Goal: Task Accomplishment & Management: Manage account settings

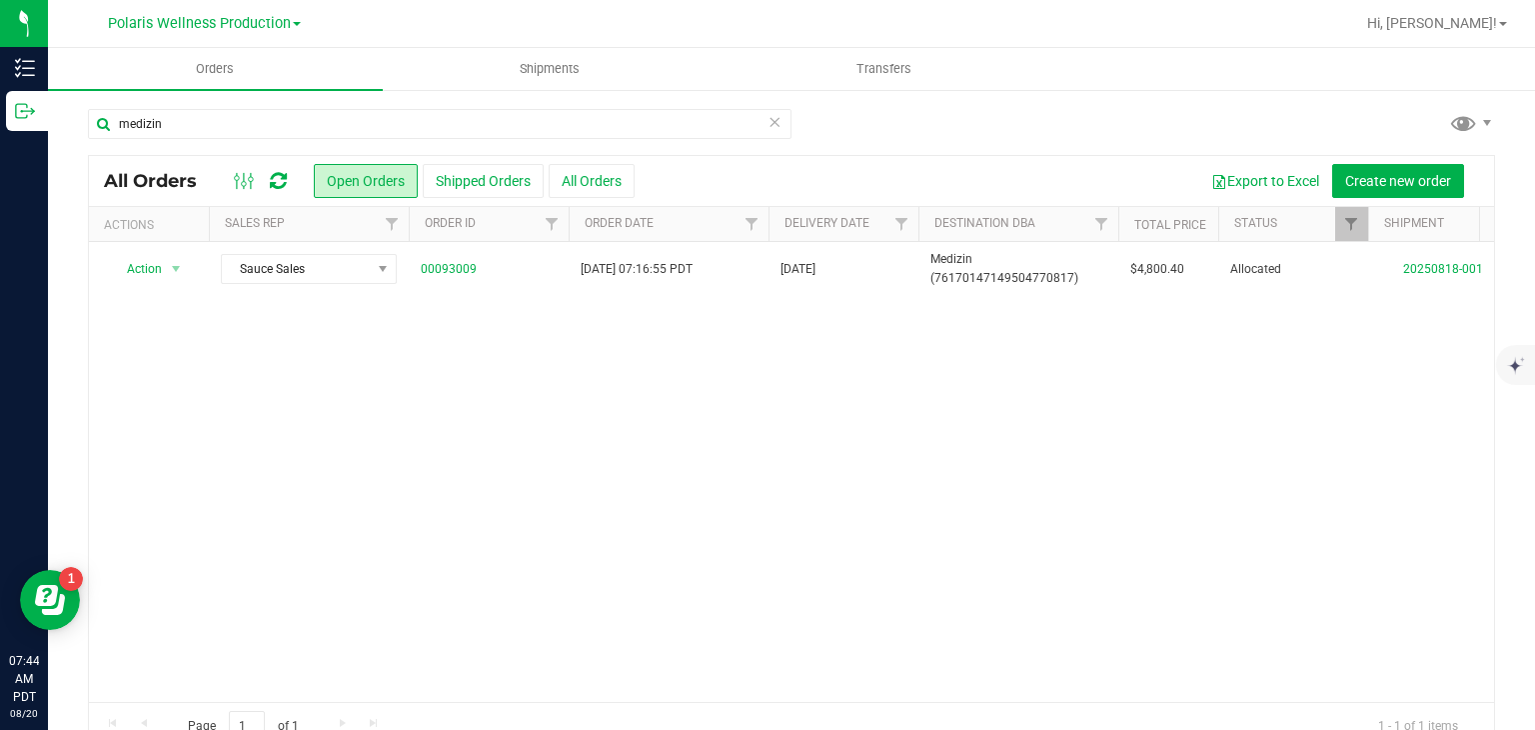
click at [768, 124] on icon at bounding box center [775, 121] width 14 height 24
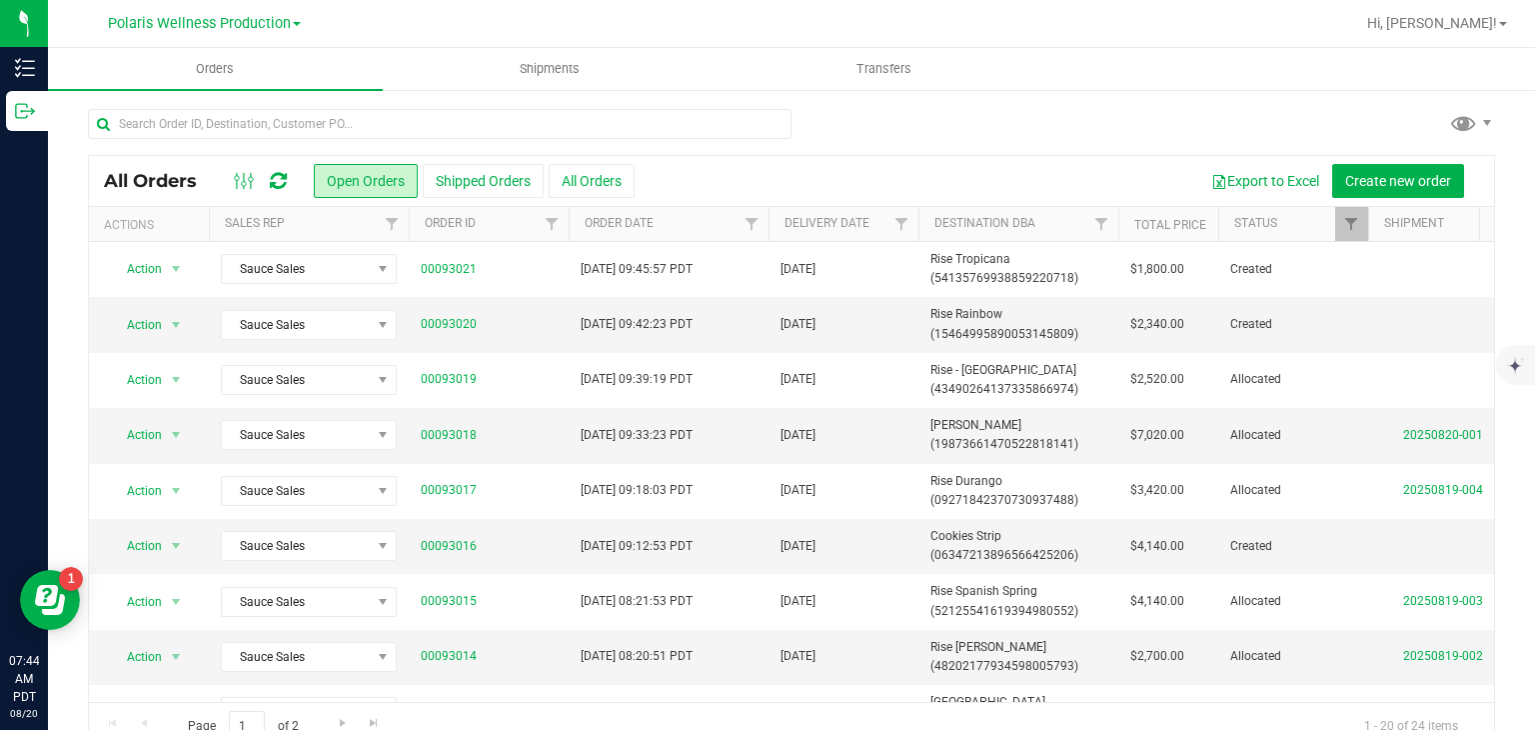
click at [293, 25] on span at bounding box center [297, 24] width 8 height 4
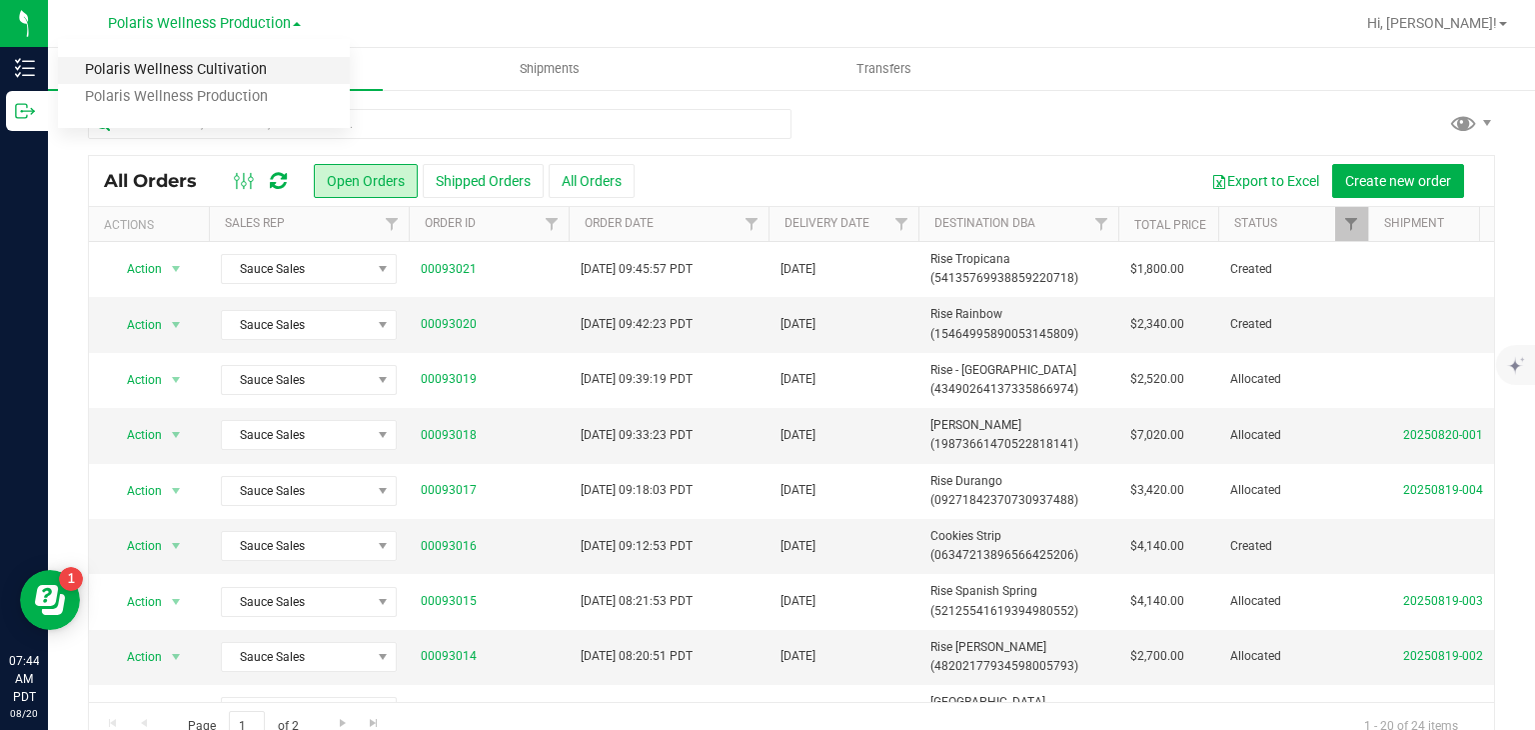
click at [264, 63] on link "Polaris Wellness Cultivation" at bounding box center [204, 70] width 292 height 27
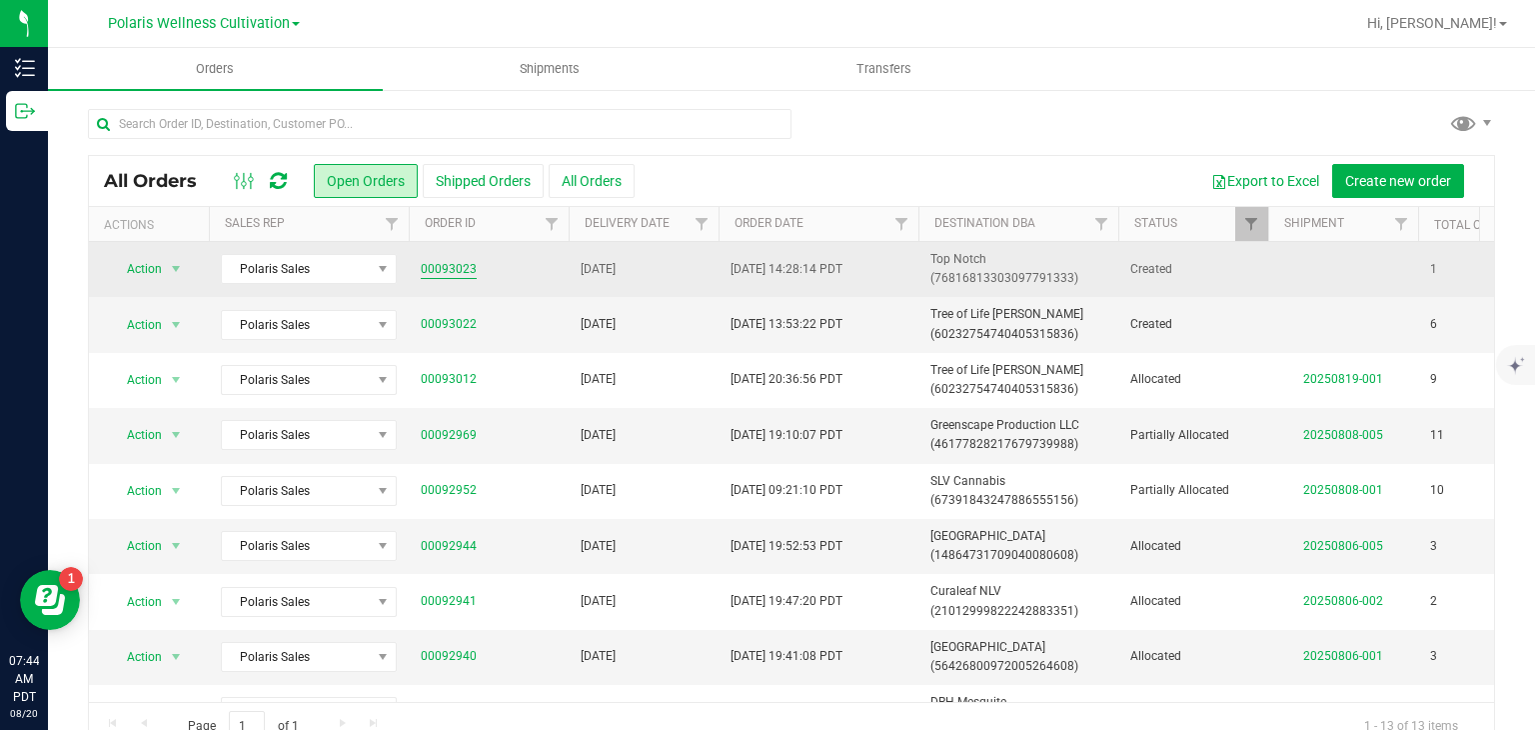
click at [448, 265] on link "00093023" at bounding box center [449, 269] width 56 height 19
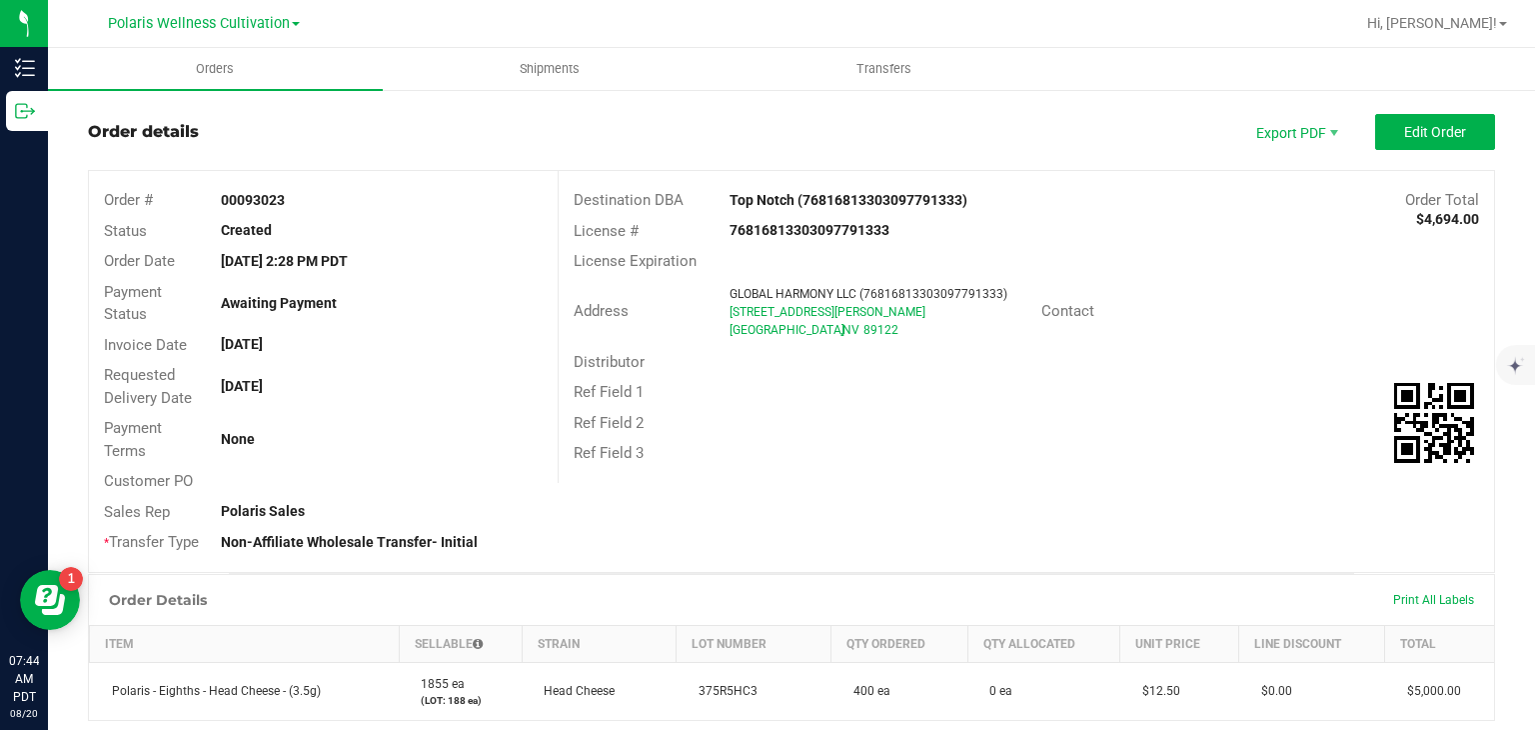
scroll to position [28, 0]
click at [1447, 134] on span "Edit Order" at bounding box center [1435, 134] width 62 height 16
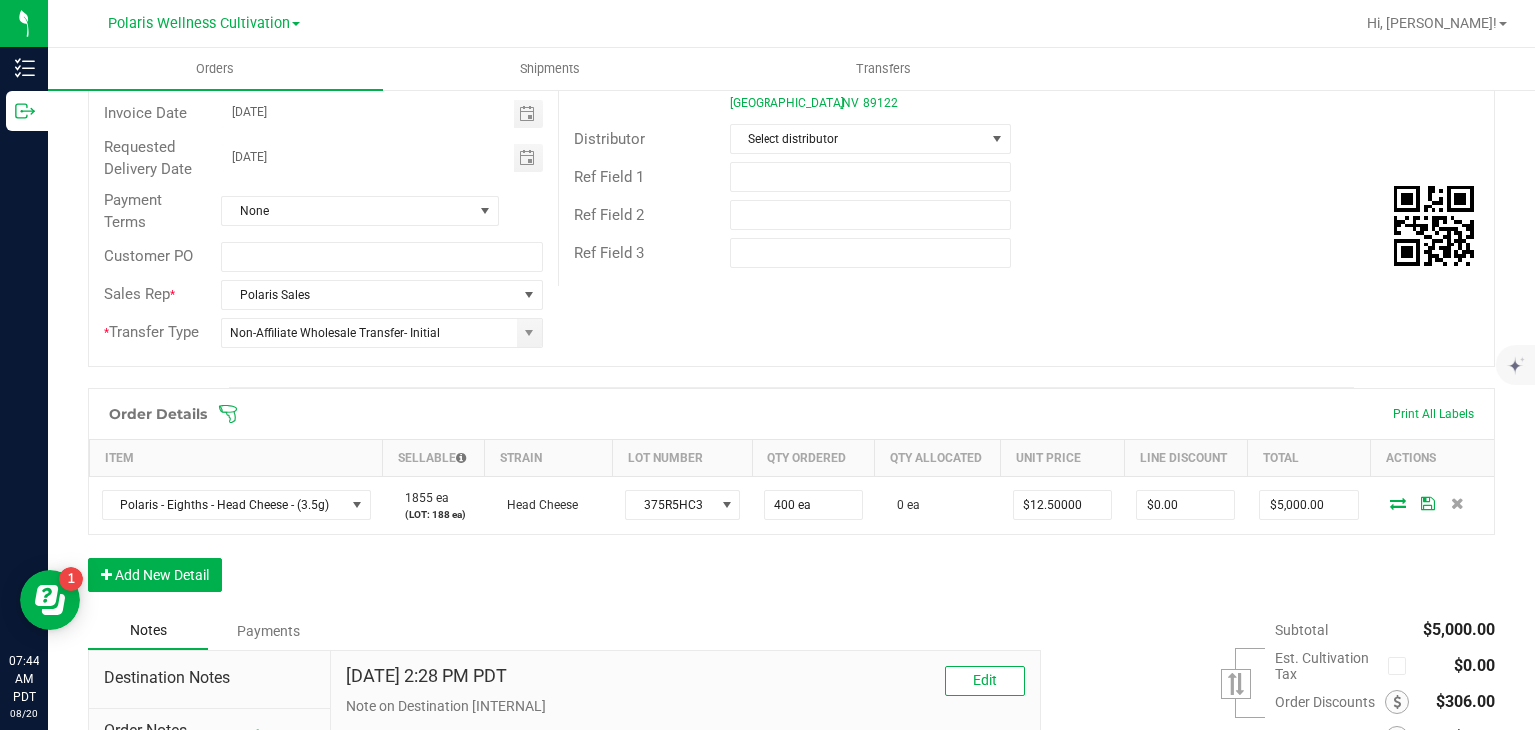
scroll to position [266, 0]
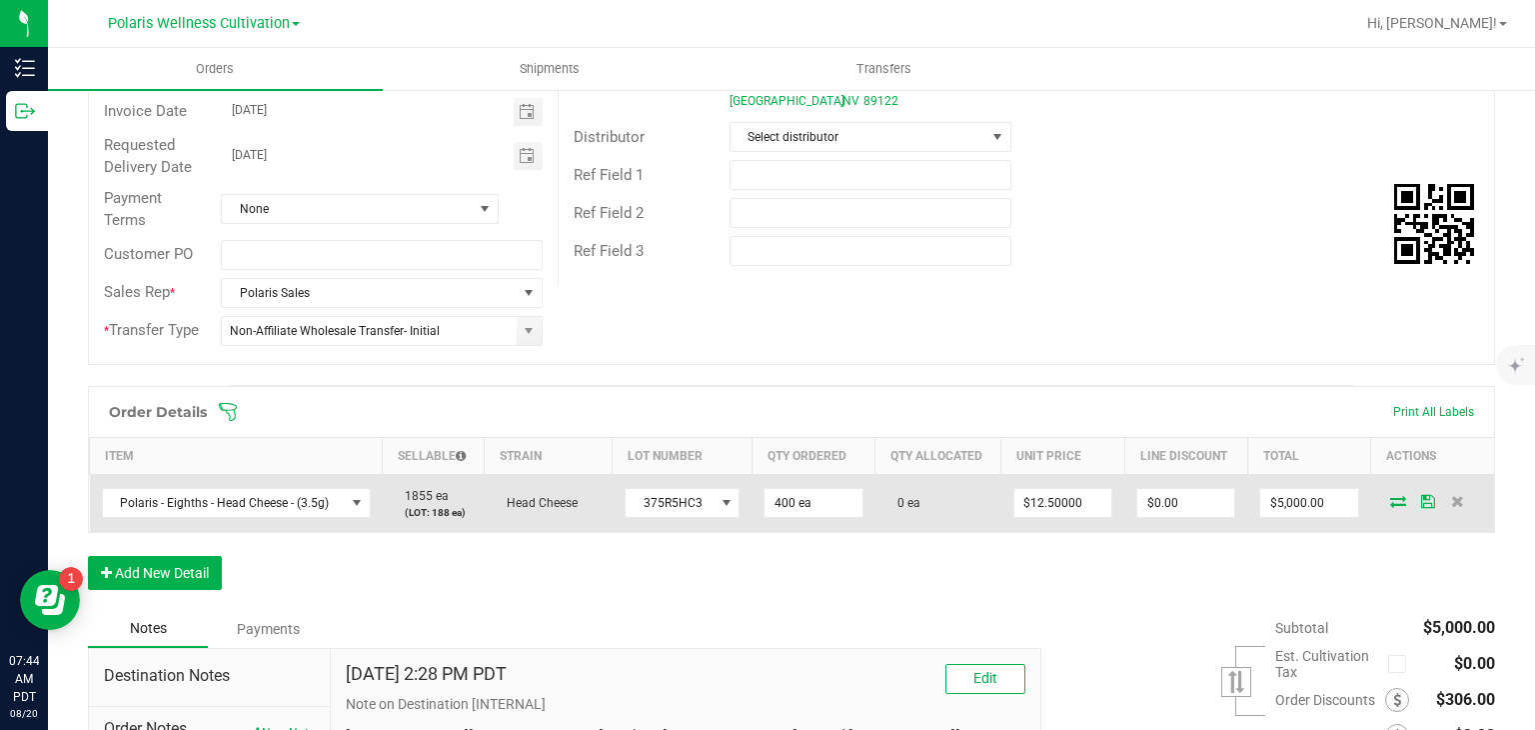
click at [1390, 497] on icon at bounding box center [1398, 501] width 16 height 12
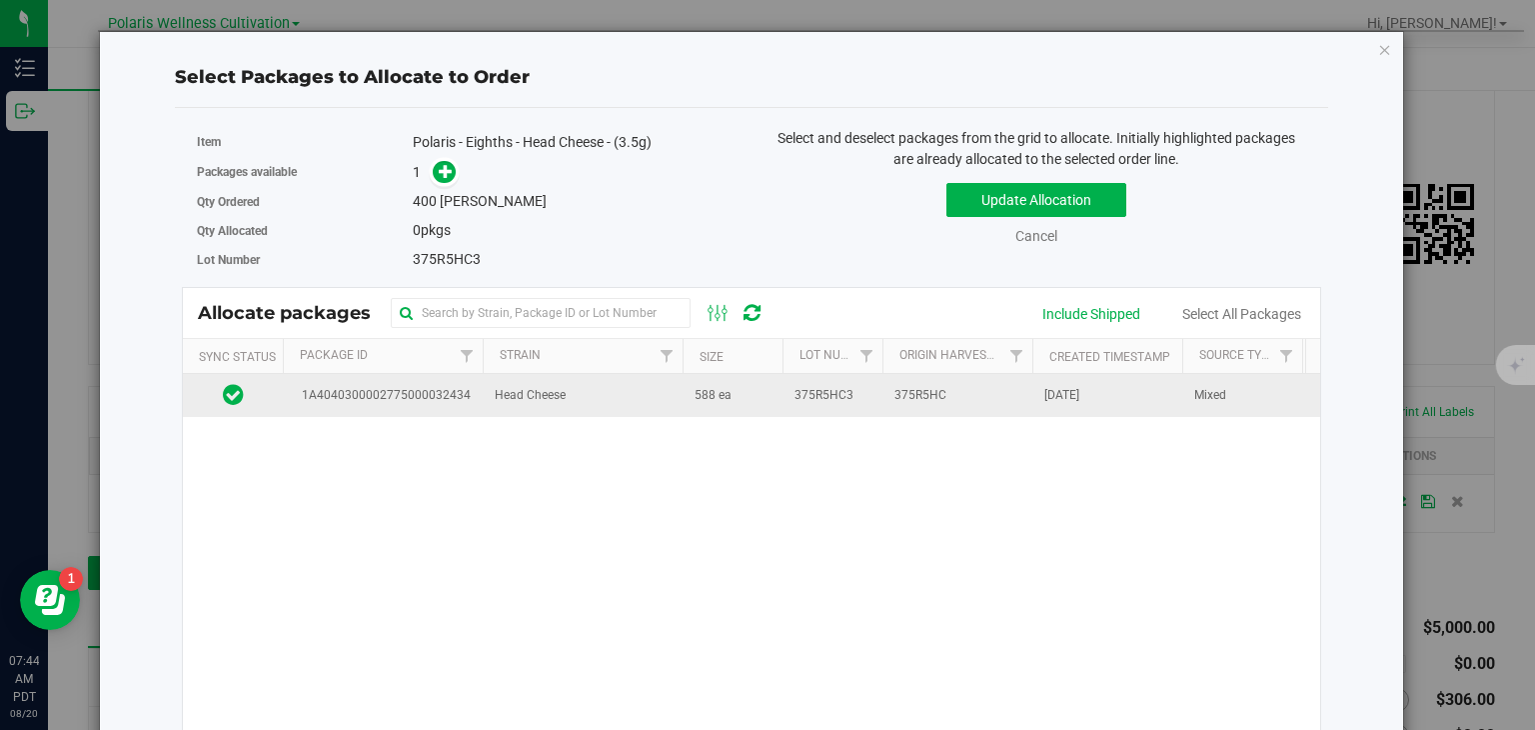
click at [760, 401] on td "588 ea" at bounding box center [733, 395] width 100 height 43
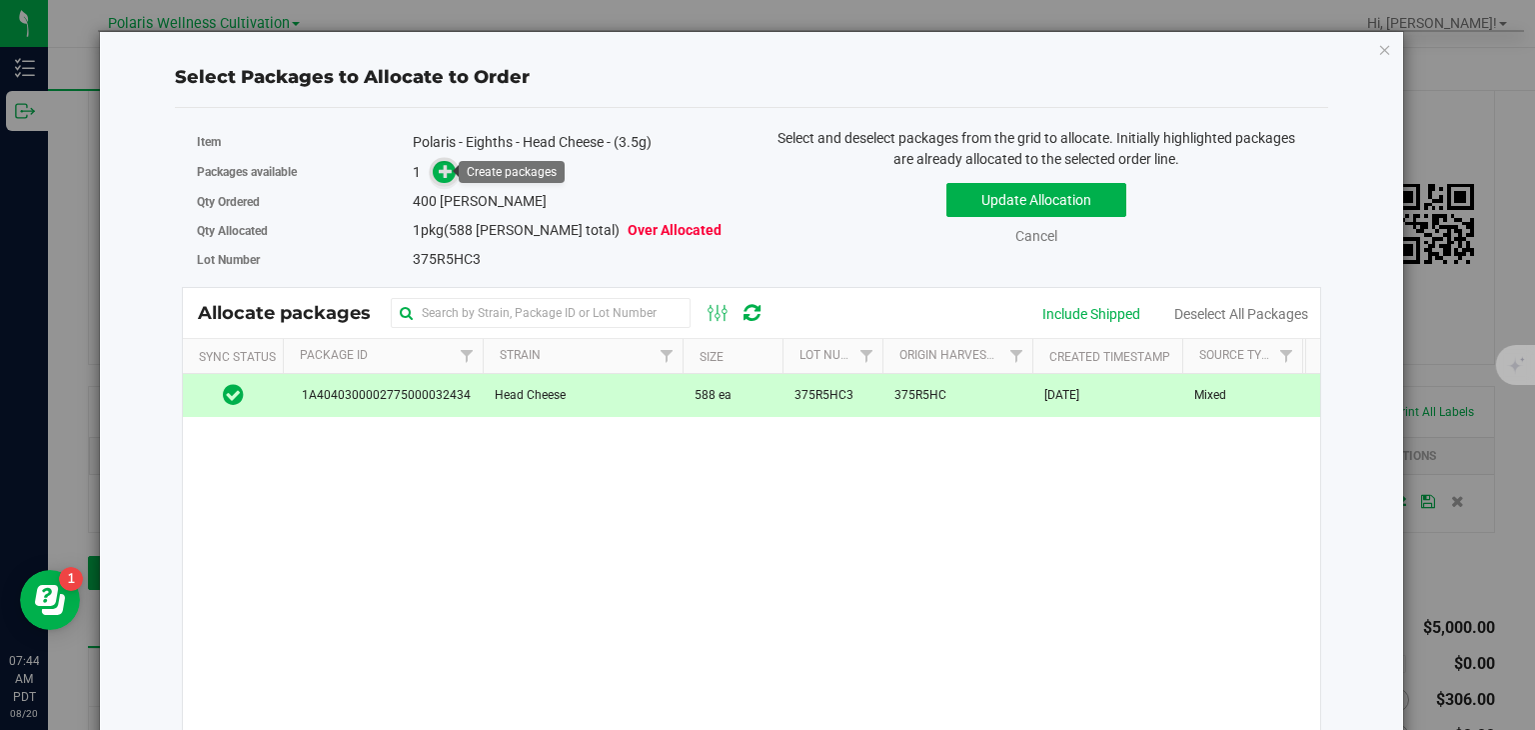
click at [439, 182] on span at bounding box center [445, 172] width 24 height 24
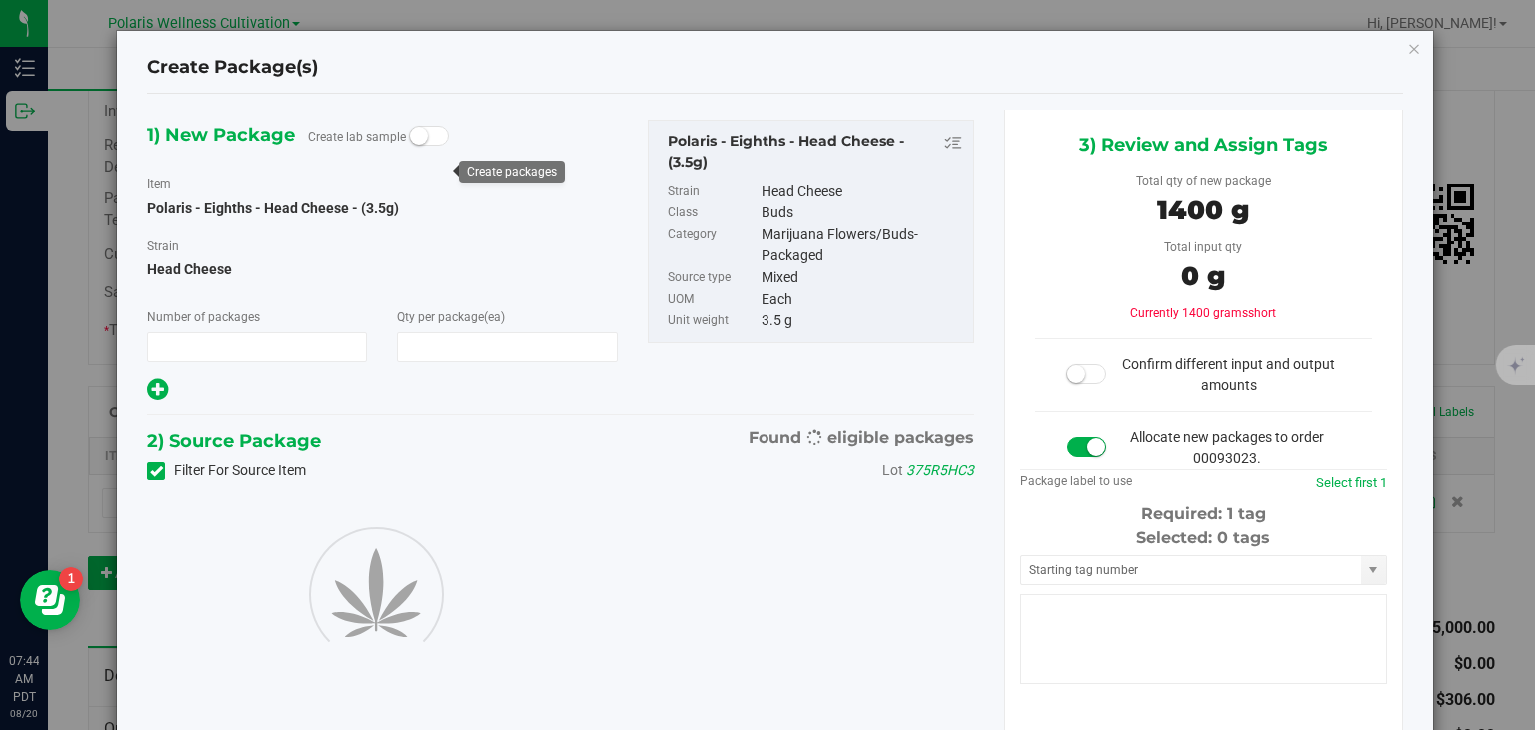
type input "1"
type input "400"
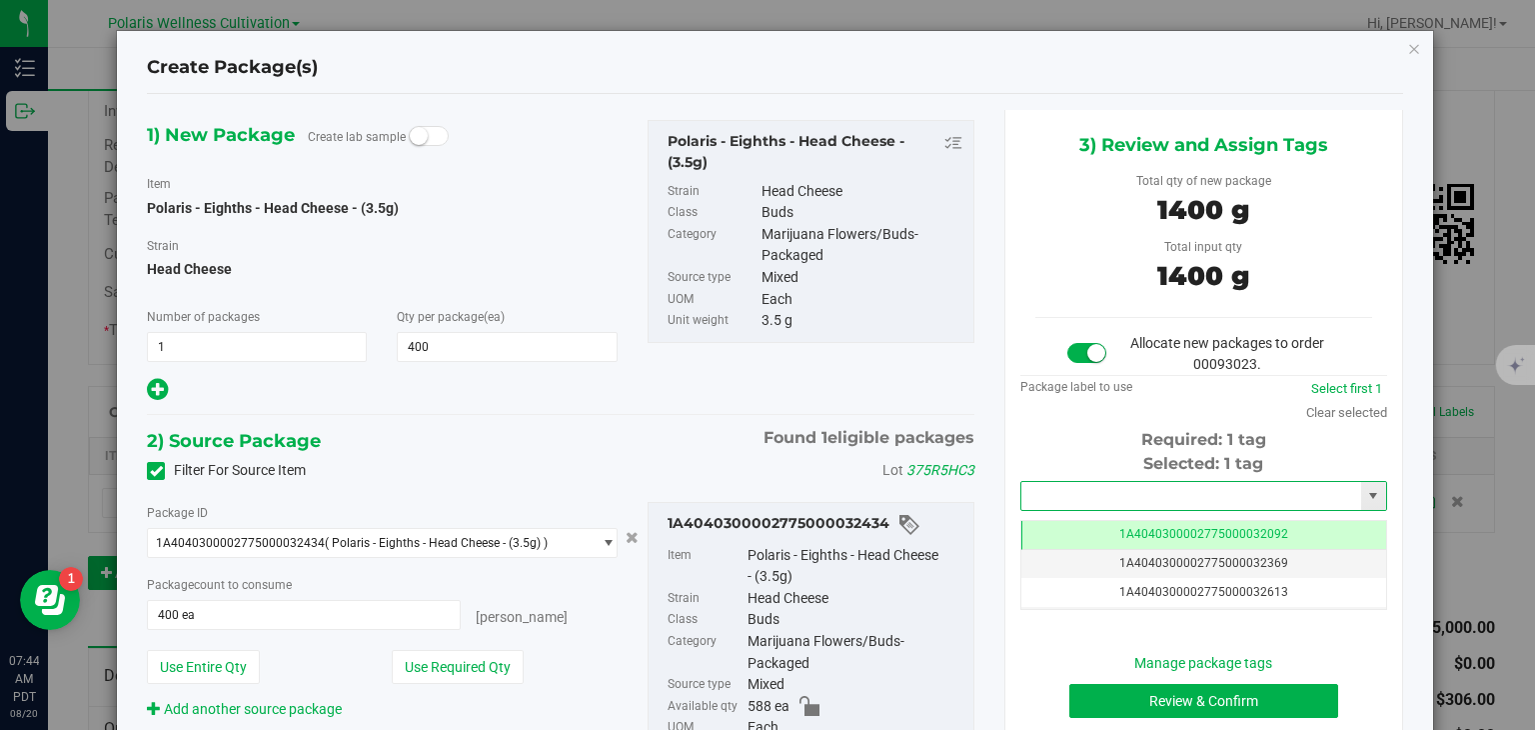
click at [1168, 505] on input "text" at bounding box center [1192, 496] width 340 height 28
click at [1164, 533] on li "1A4040300002775000032613" at bounding box center [1192, 529] width 361 height 30
type input "1A4040300002775000032613"
click at [1179, 693] on button "Review & Confirm" at bounding box center [1204, 701] width 269 height 34
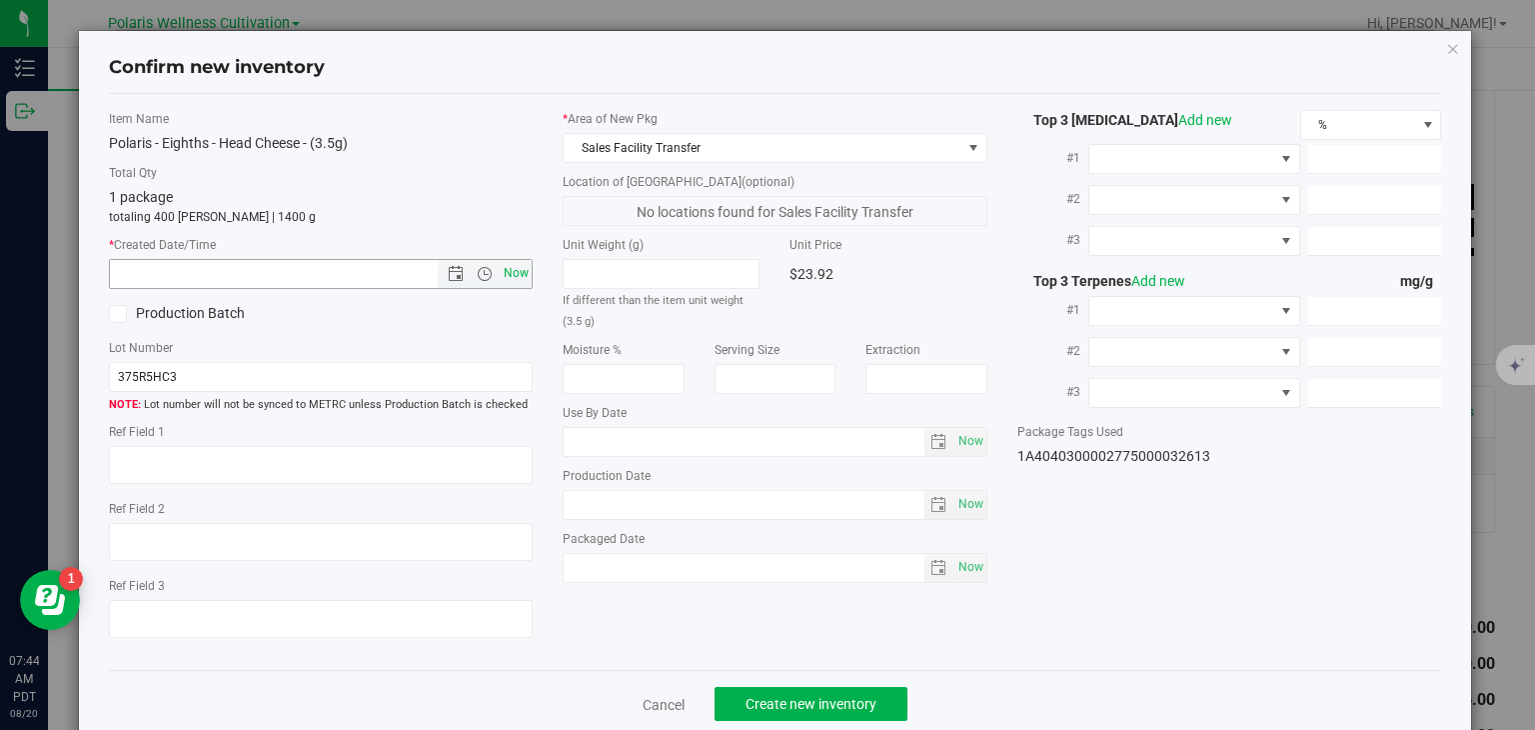
click at [519, 273] on span "Now" at bounding box center [517, 273] width 34 height 29
type input "[DATE] 7:44 AM"
click at [820, 700] on span "Create new inventory" at bounding box center [811, 704] width 131 height 16
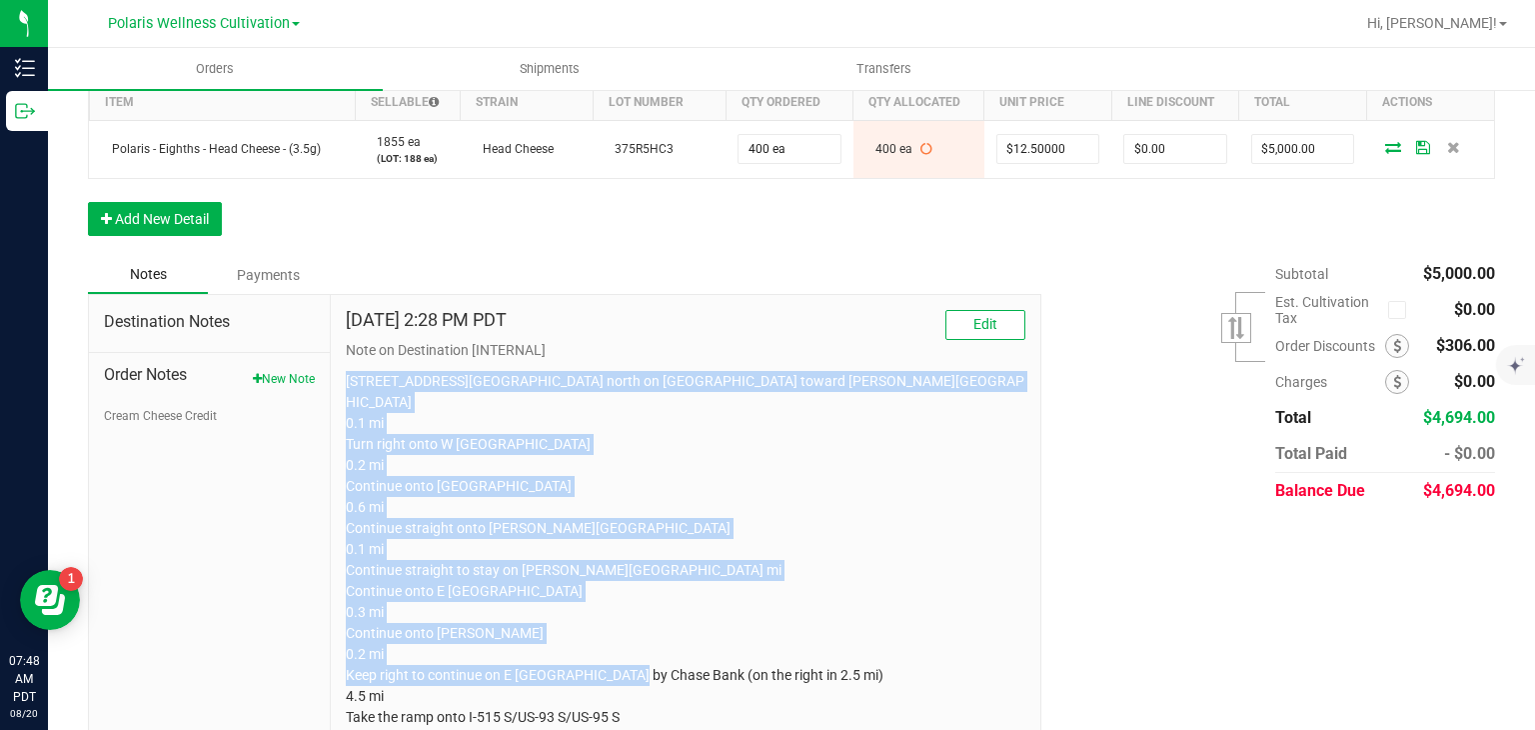
scroll to position [923, 0]
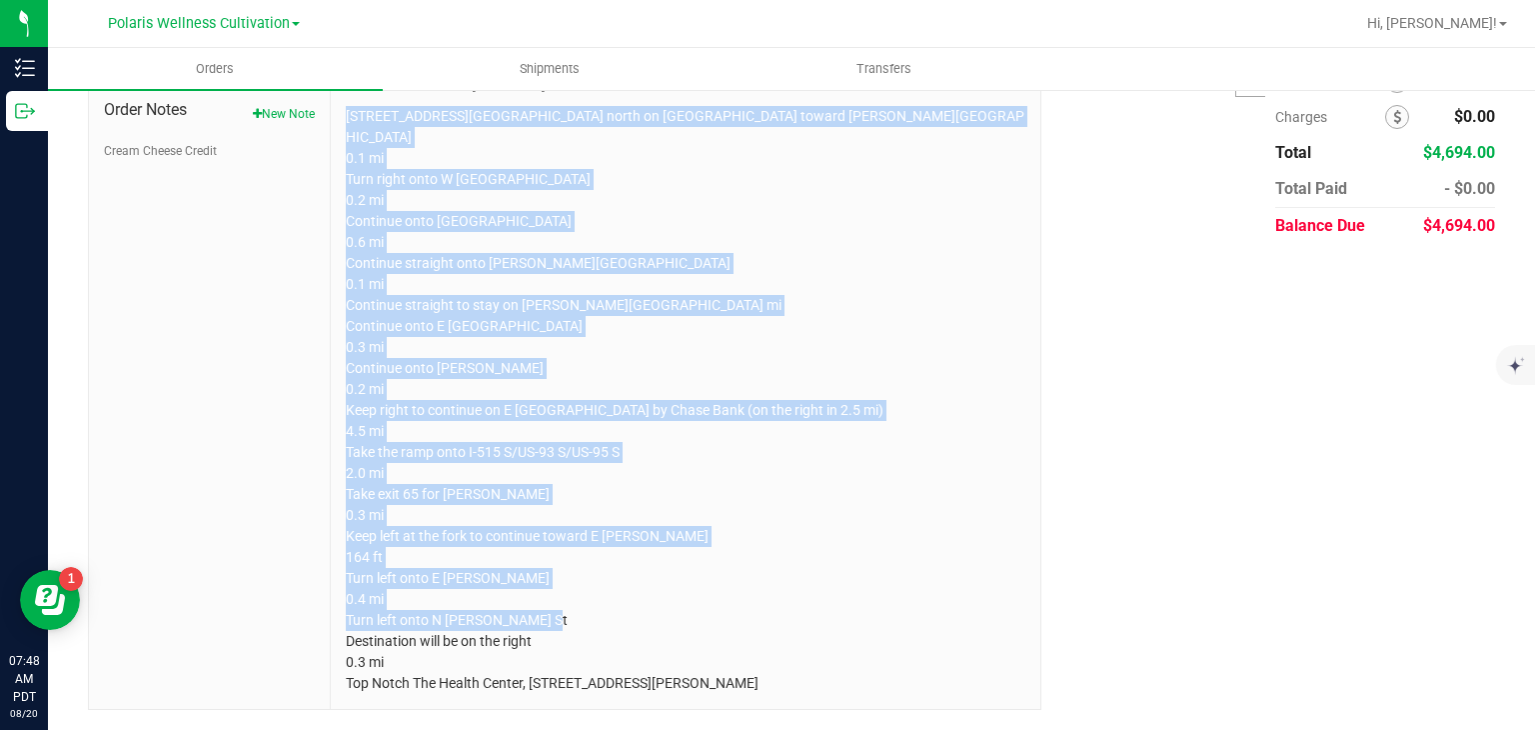
drag, startPoint x: 344, startPoint y: 495, endPoint x: 901, endPoint y: 776, distance: 623.6
click at [901, 729] on html "Inventory Outbound 07:48 AM PDT [DATE] 08/20 Polaris Wellness Cultivation Polar…" at bounding box center [767, 365] width 1535 height 730
copy p "[STREET_ADDRESS][GEOGRAPHIC_DATA] north on [GEOGRAPHIC_DATA] toward [PERSON_NAM…"
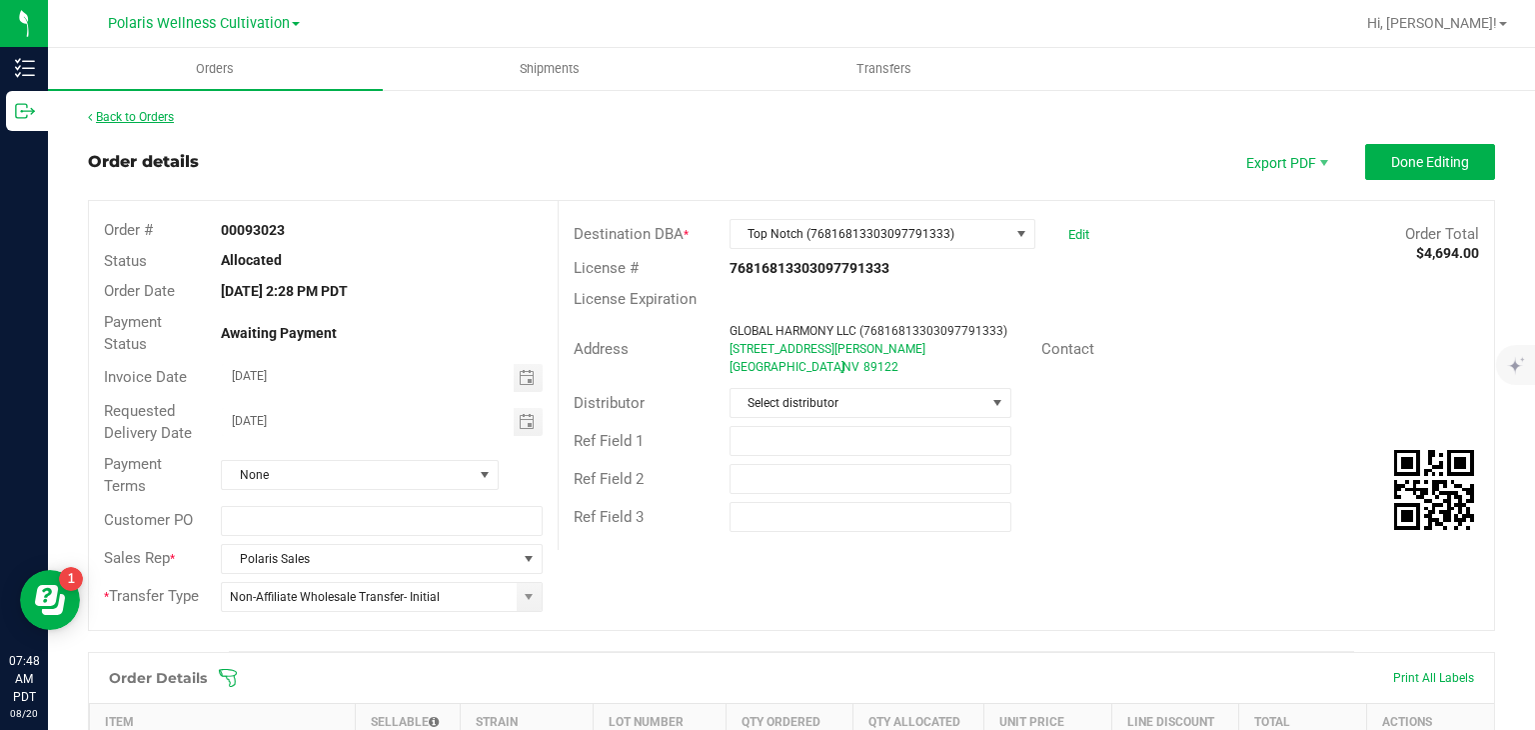
click at [155, 119] on link "Back to Orders" at bounding box center [131, 117] width 86 height 14
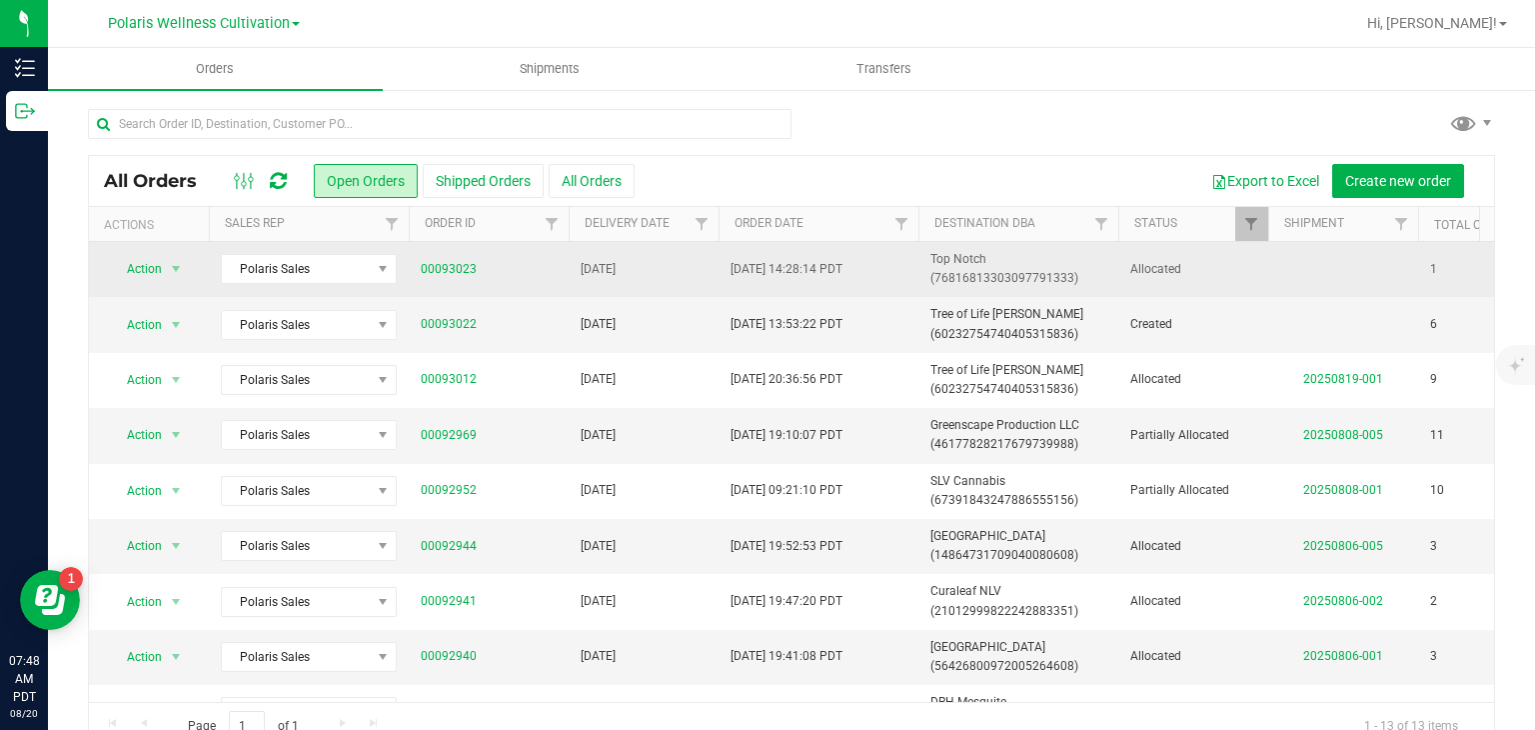
click at [813, 274] on span "[DATE] 14:28:14 PDT" at bounding box center [787, 269] width 112 height 19
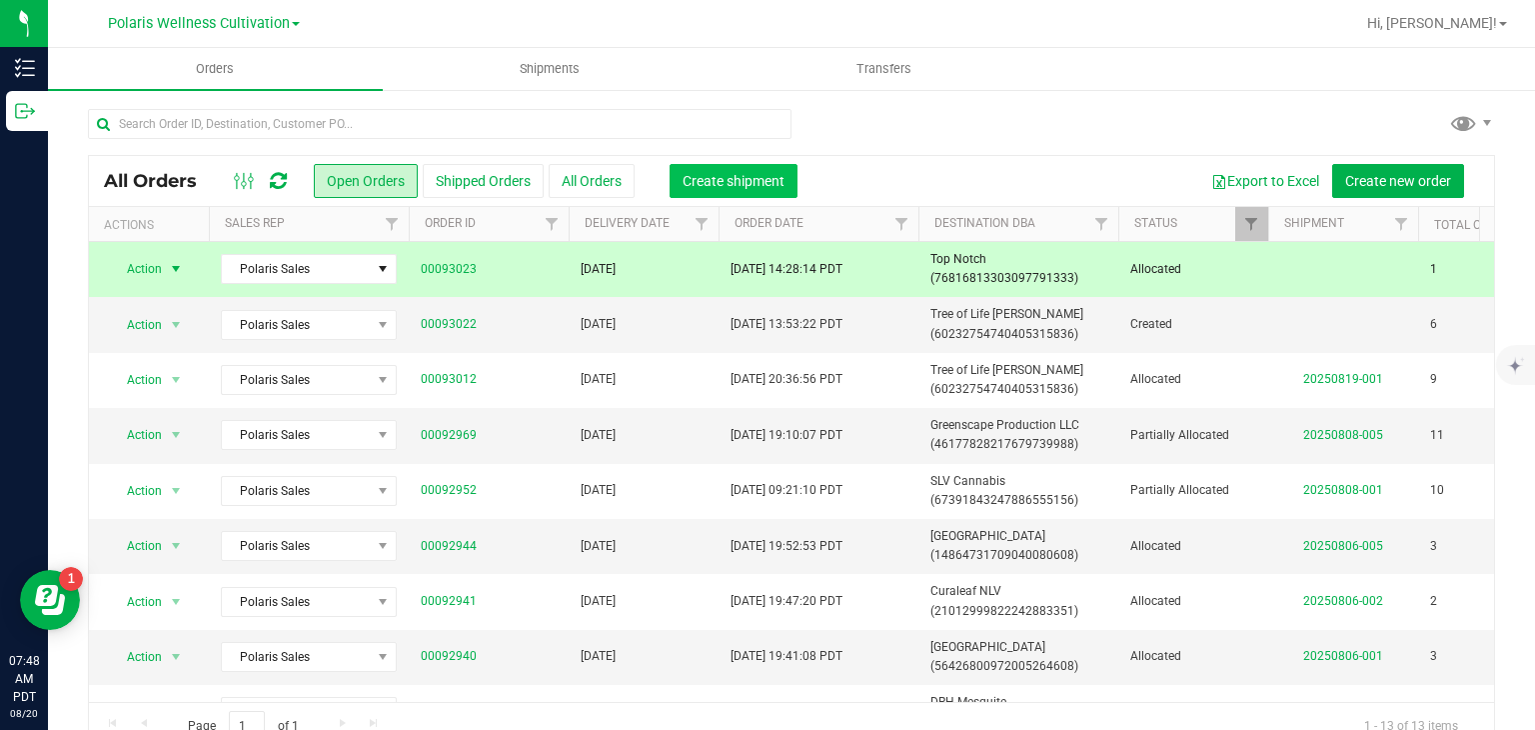
click at [745, 189] on button "Create shipment" at bounding box center [734, 181] width 128 height 34
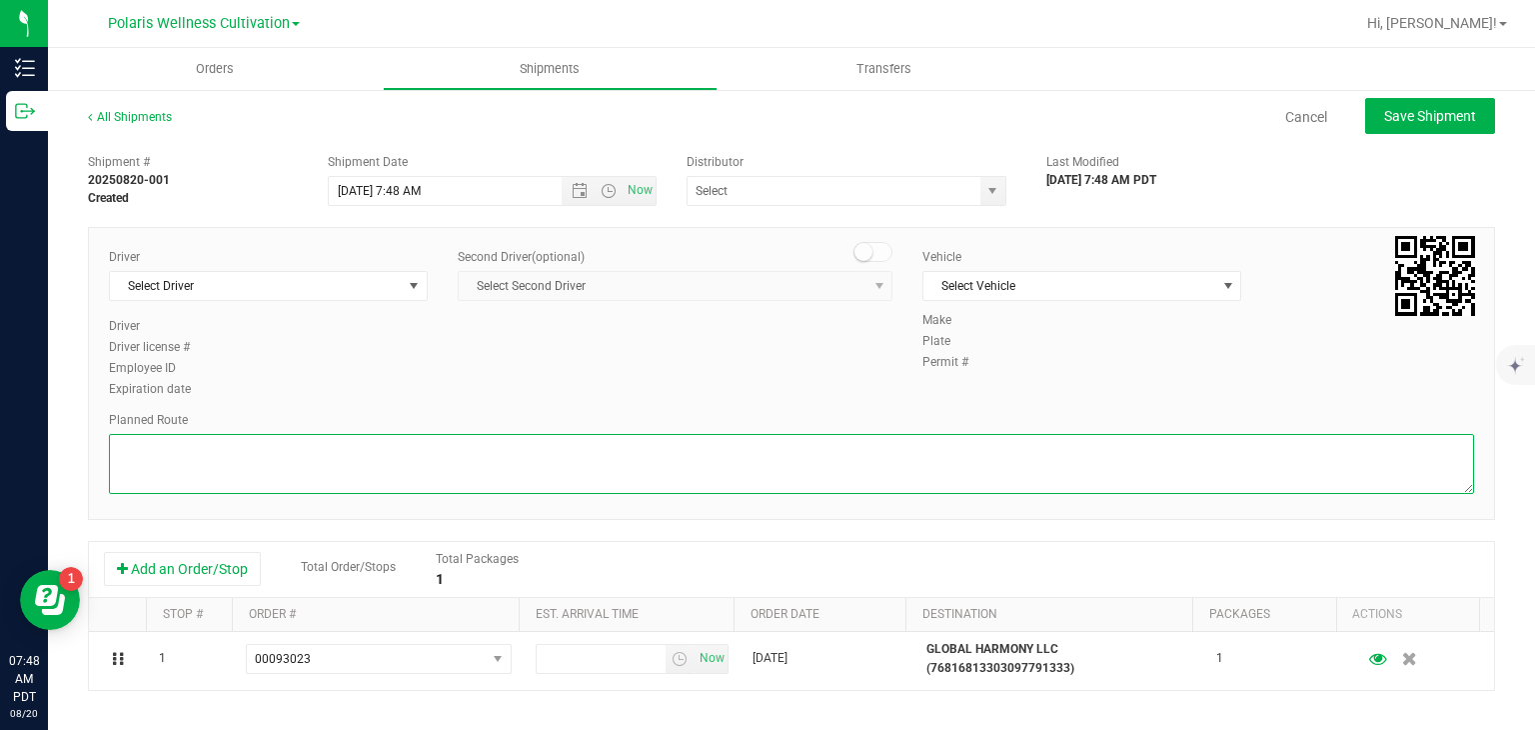
click at [796, 463] on textarea at bounding box center [791, 464] width 1365 height 60
paste textarea "[STREET_ADDRESS][GEOGRAPHIC_DATA] north on [GEOGRAPHIC_DATA] toward [PERSON_NAM…"
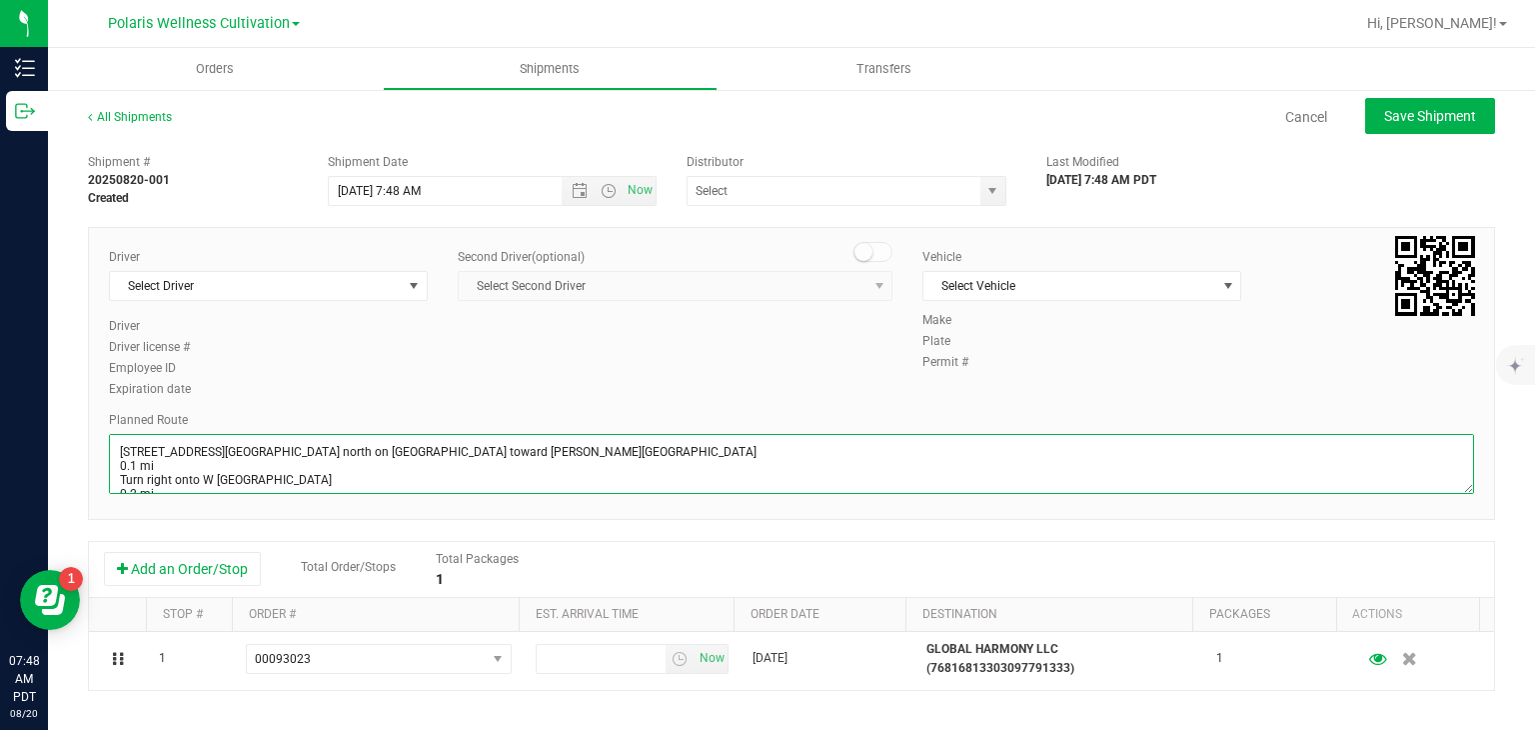
scroll to position [384, 0]
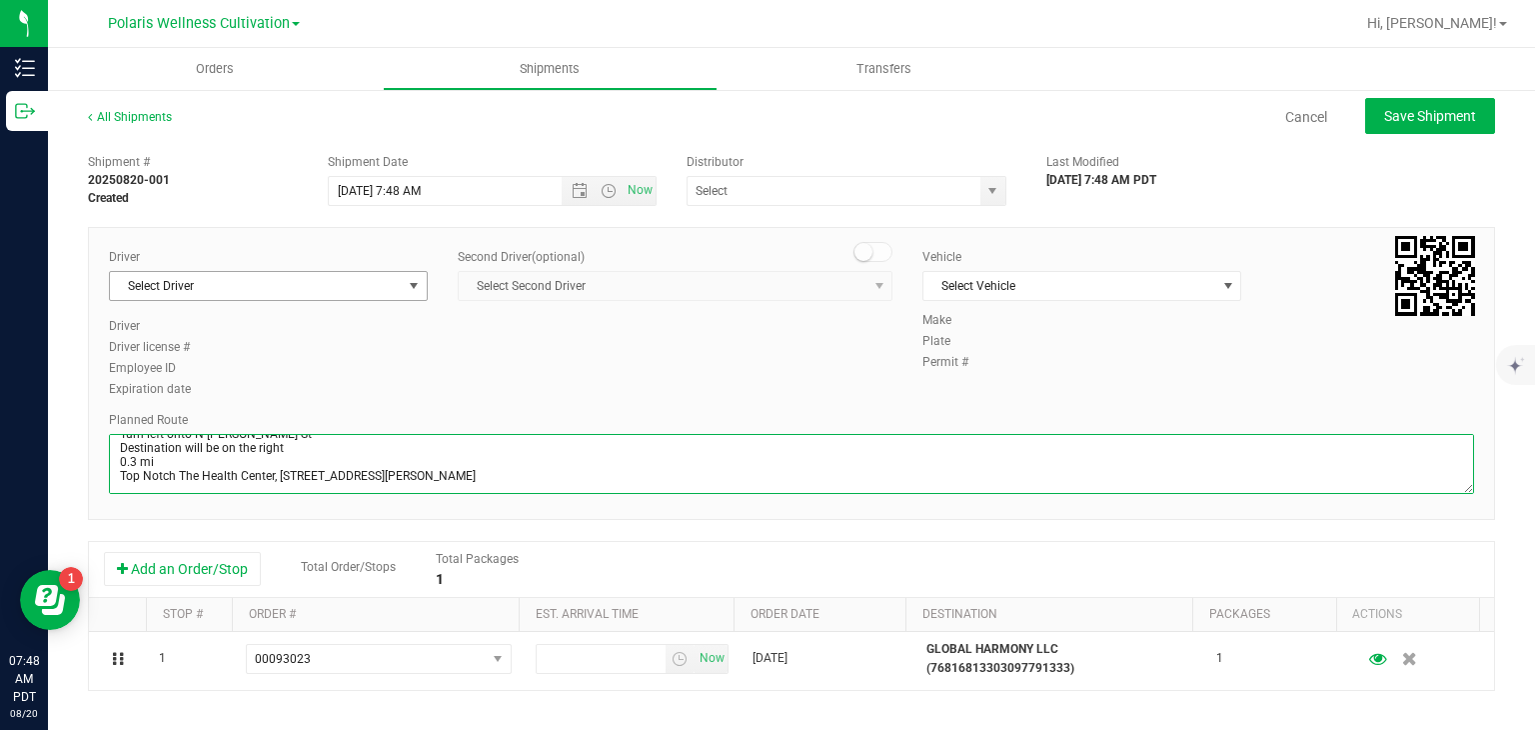
type textarea "[STREET_ADDRESS][GEOGRAPHIC_DATA] north on [GEOGRAPHIC_DATA] toward [PERSON_NAM…"
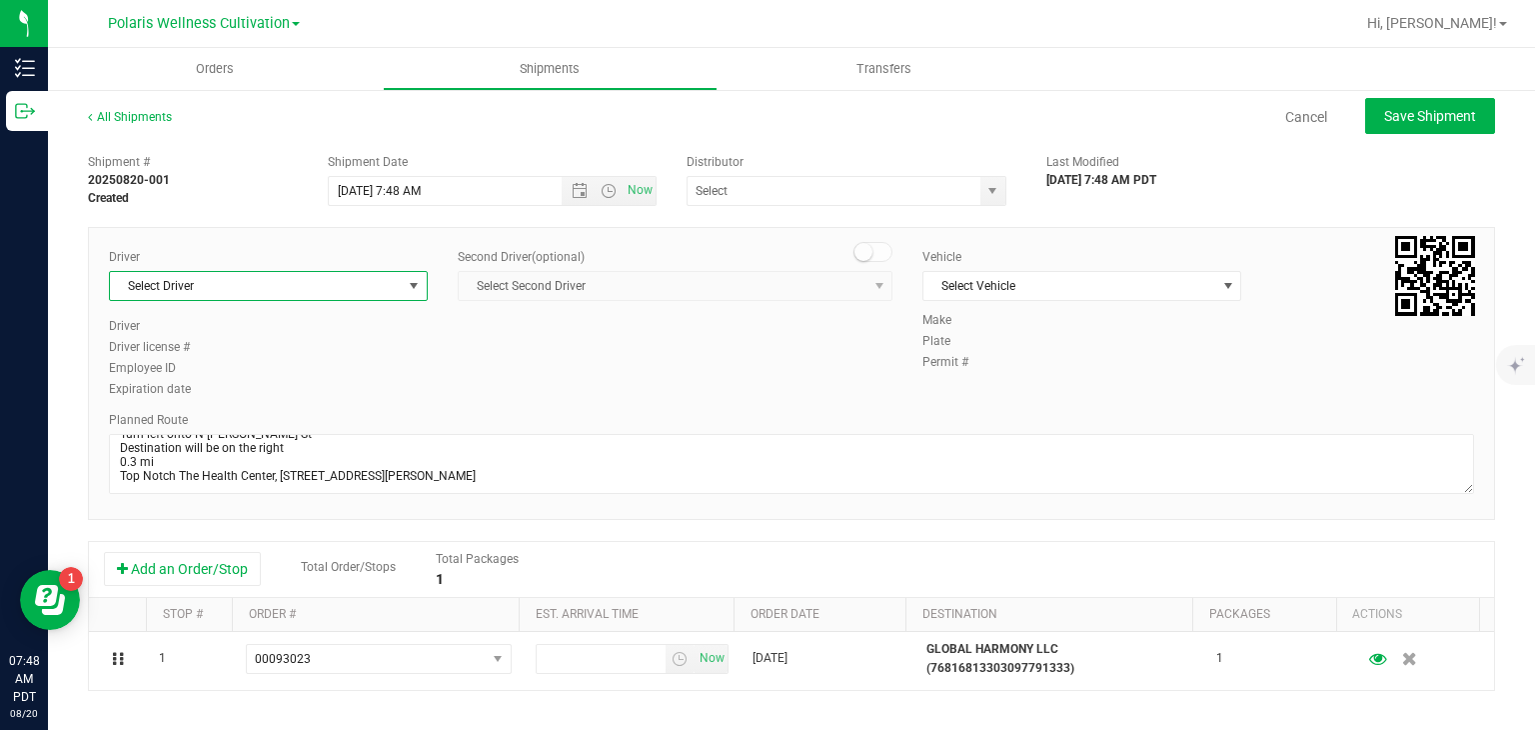
click at [372, 281] on span "Select Driver" at bounding box center [256, 286] width 292 height 28
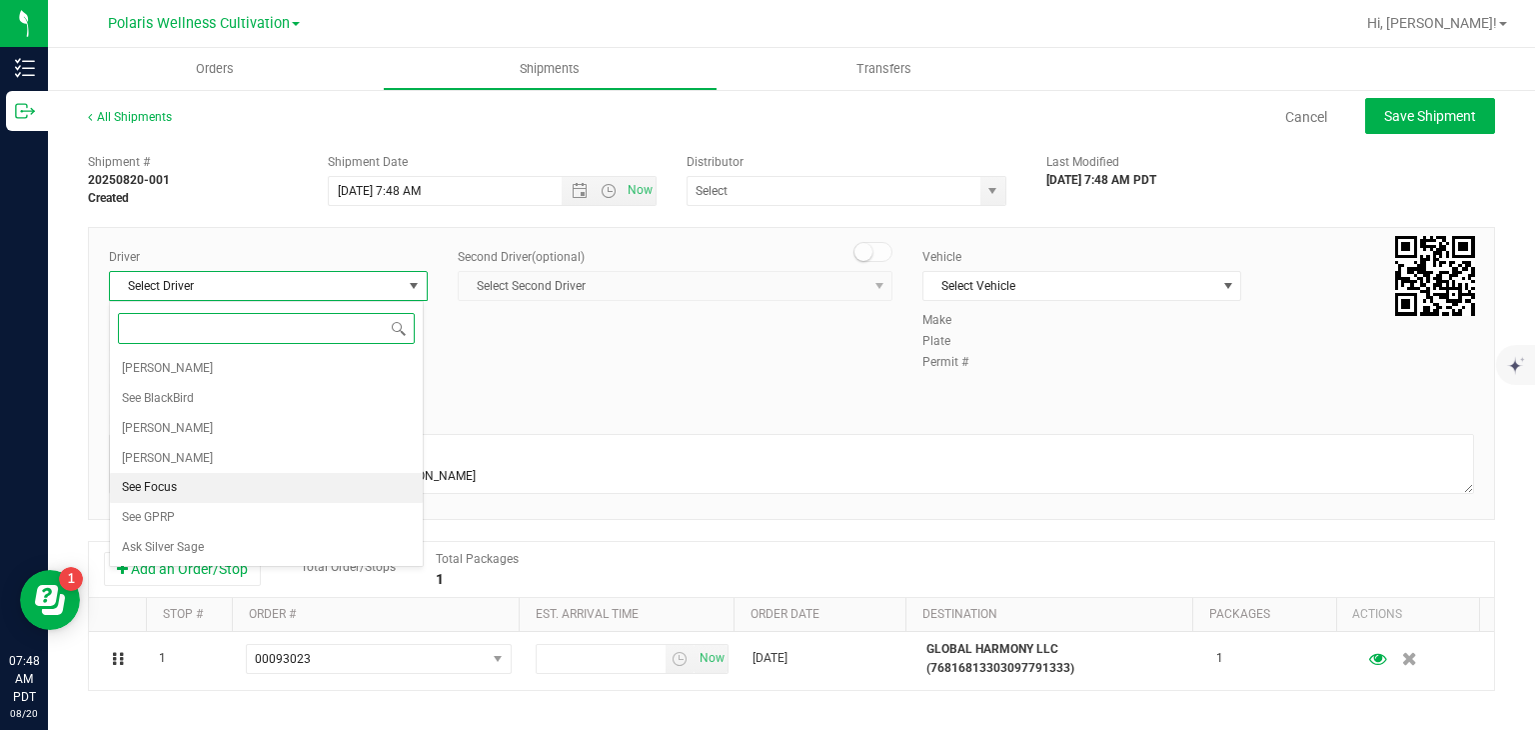
click at [222, 499] on li "See Focus" at bounding box center [266, 488] width 313 height 30
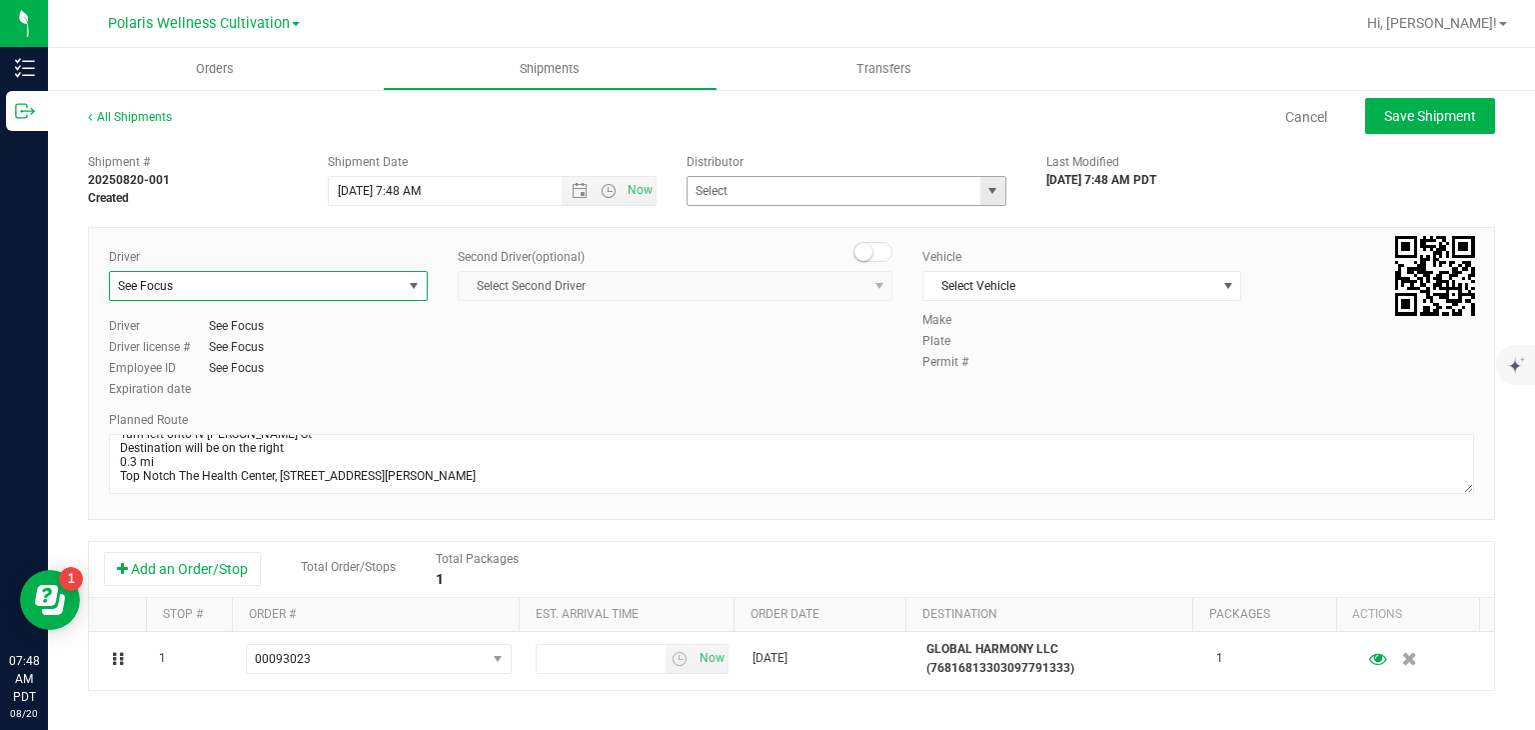
click at [981, 198] on span "select" at bounding box center [993, 191] width 25 height 28
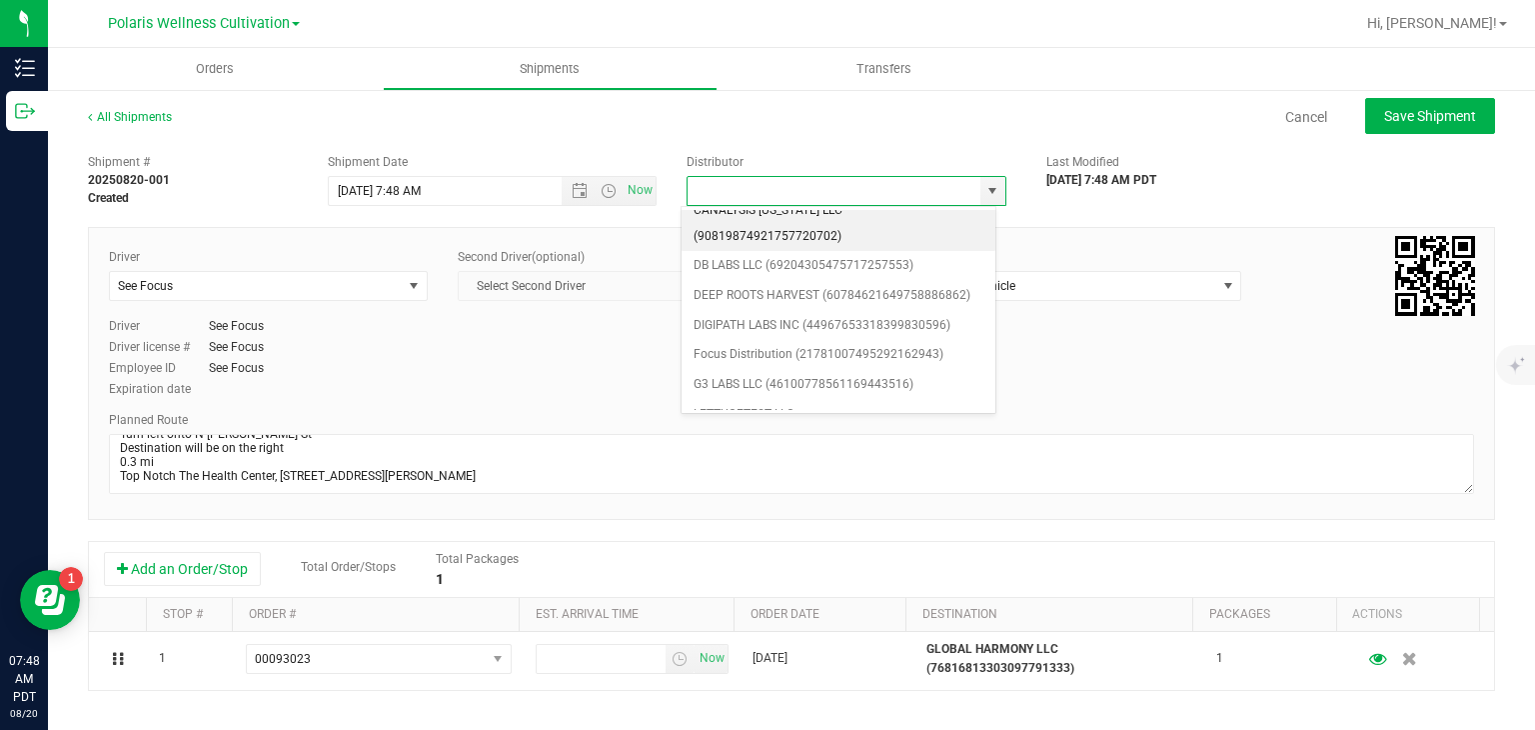
scroll to position [76, 0]
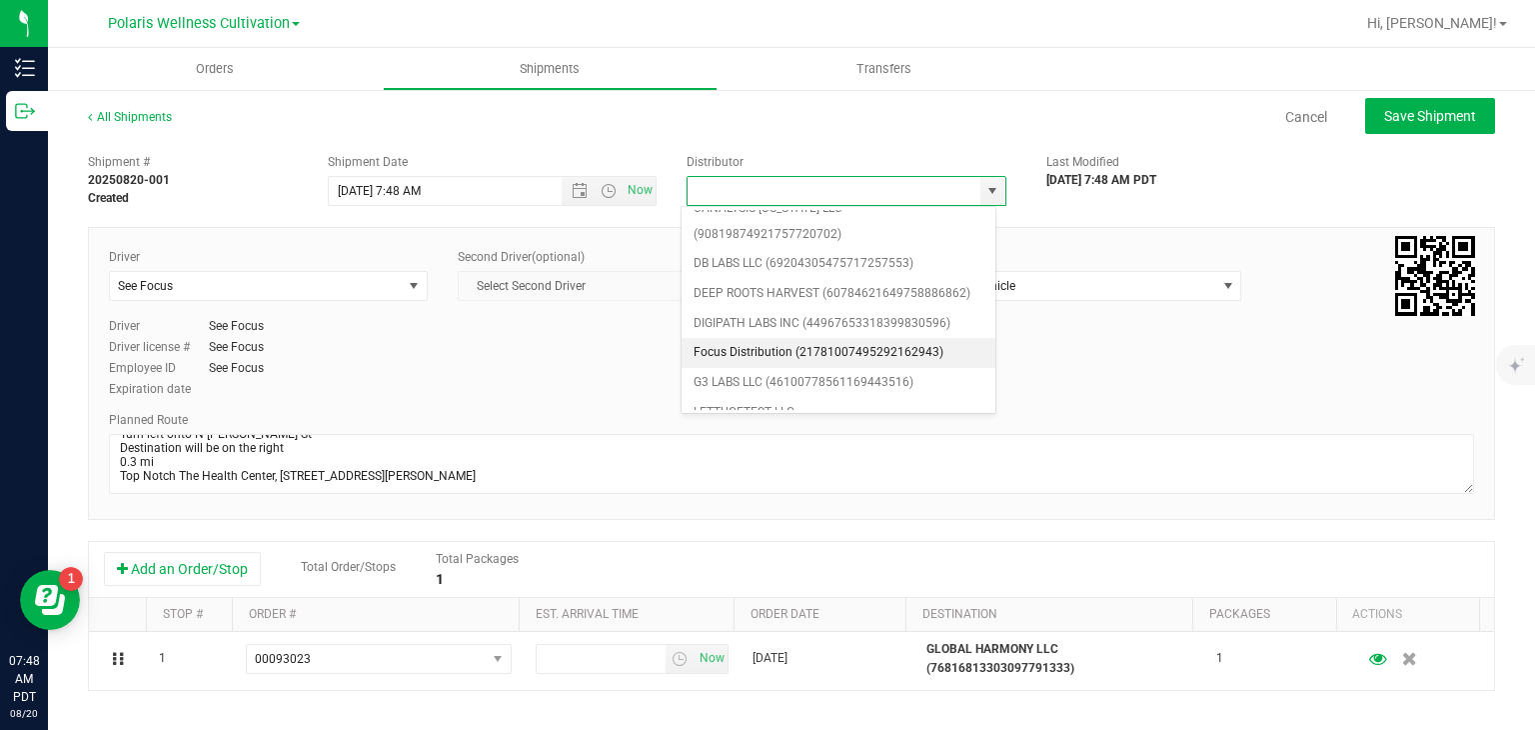
click at [805, 341] on li "Focus Distribution (21781007495292162943)" at bounding box center [839, 353] width 314 height 30
type input "Focus Distribution (21781007495292162943)"
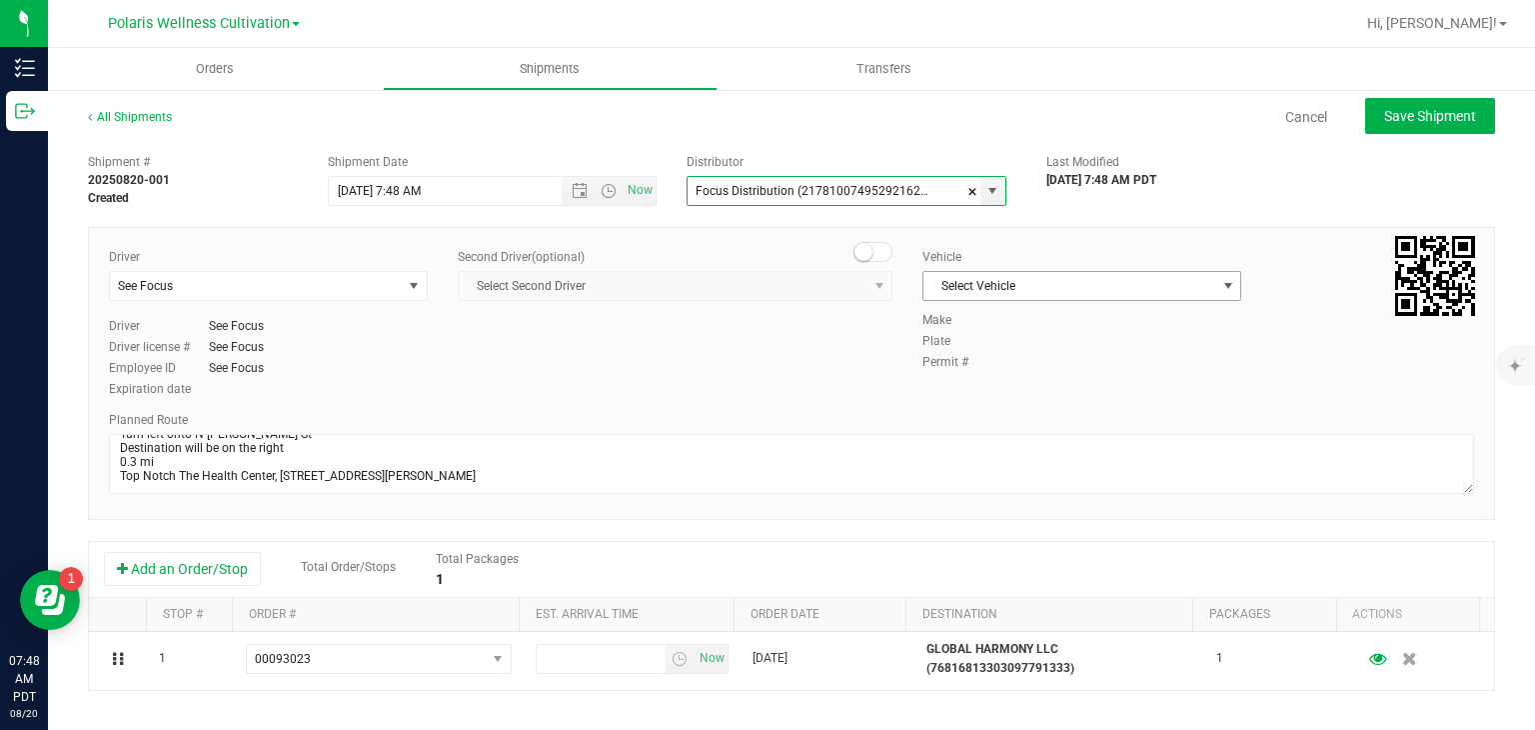
click at [1064, 292] on span "Select Vehicle" at bounding box center [1070, 286] width 292 height 28
click at [1007, 377] on li "See Focus" at bounding box center [1071, 380] width 313 height 30
click at [578, 196] on span "Open the date view" at bounding box center [580, 191] width 16 height 16
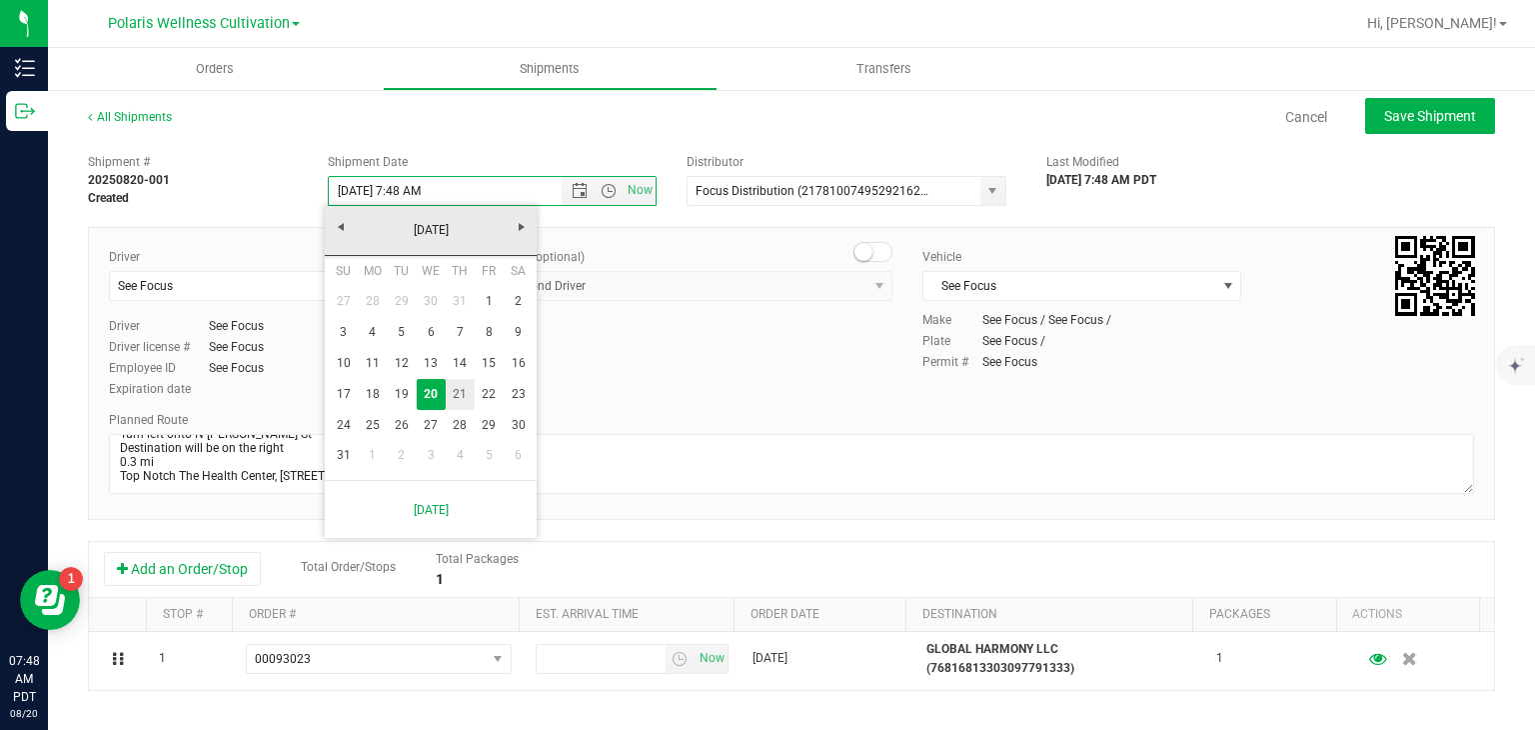
click at [466, 384] on link "21" at bounding box center [460, 394] width 29 height 31
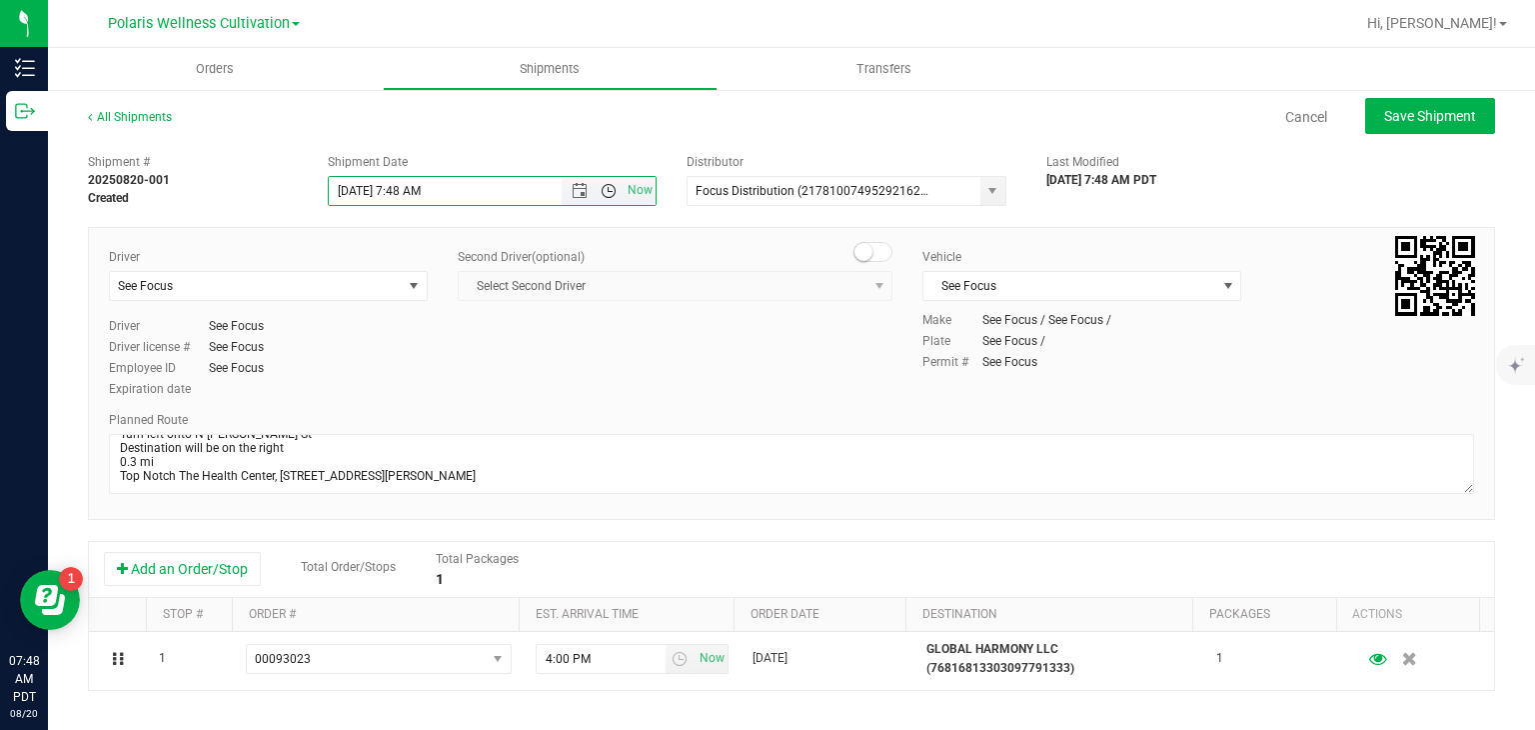
click at [601, 193] on span "Open the time view" at bounding box center [609, 191] width 16 height 16
click at [424, 371] on li "9:00 AM" at bounding box center [487, 370] width 322 height 26
click at [1414, 109] on span "Save Shipment" at bounding box center [1430, 116] width 92 height 16
type input "[DATE] 4:00 PM"
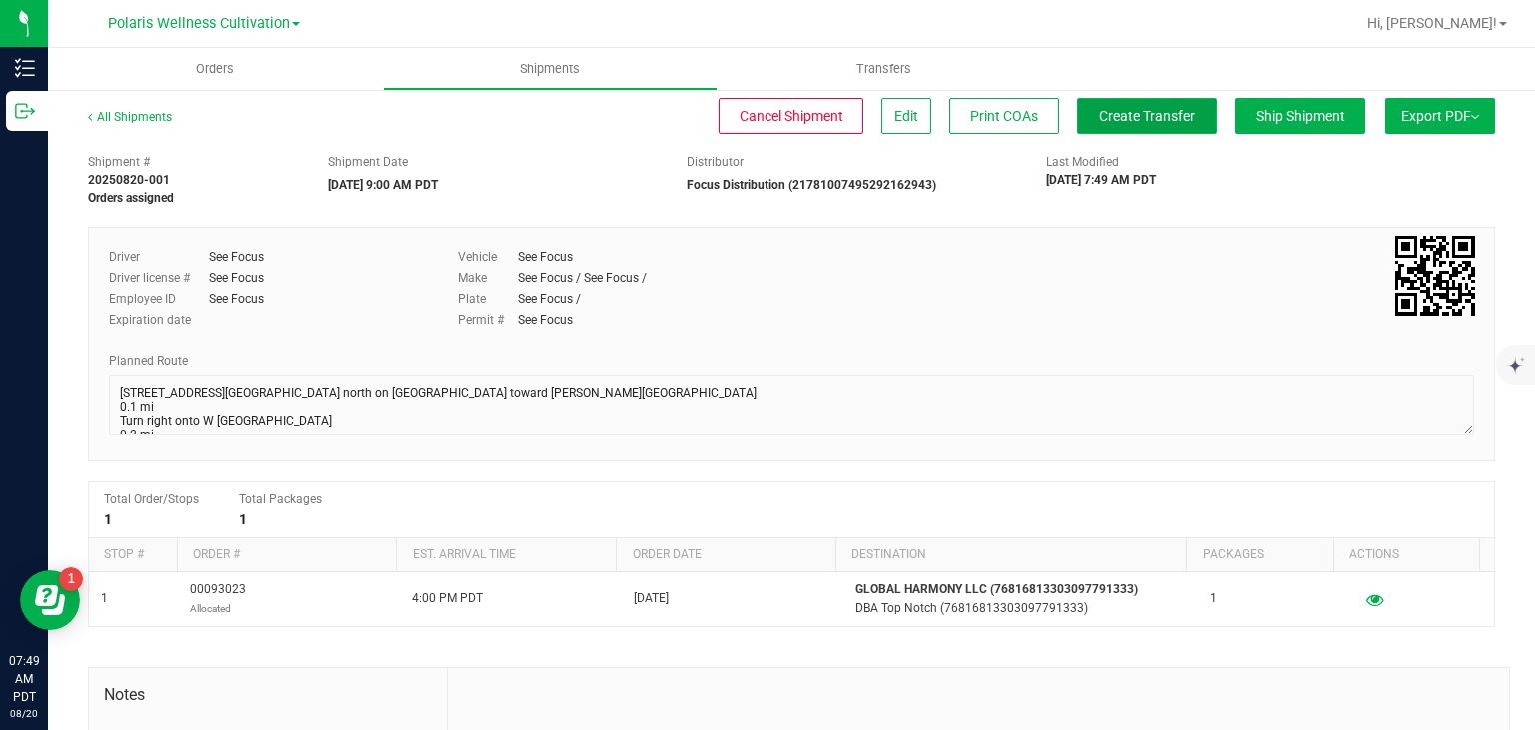
click at [1111, 123] on span "Create Transfer" at bounding box center [1148, 116] width 96 height 16
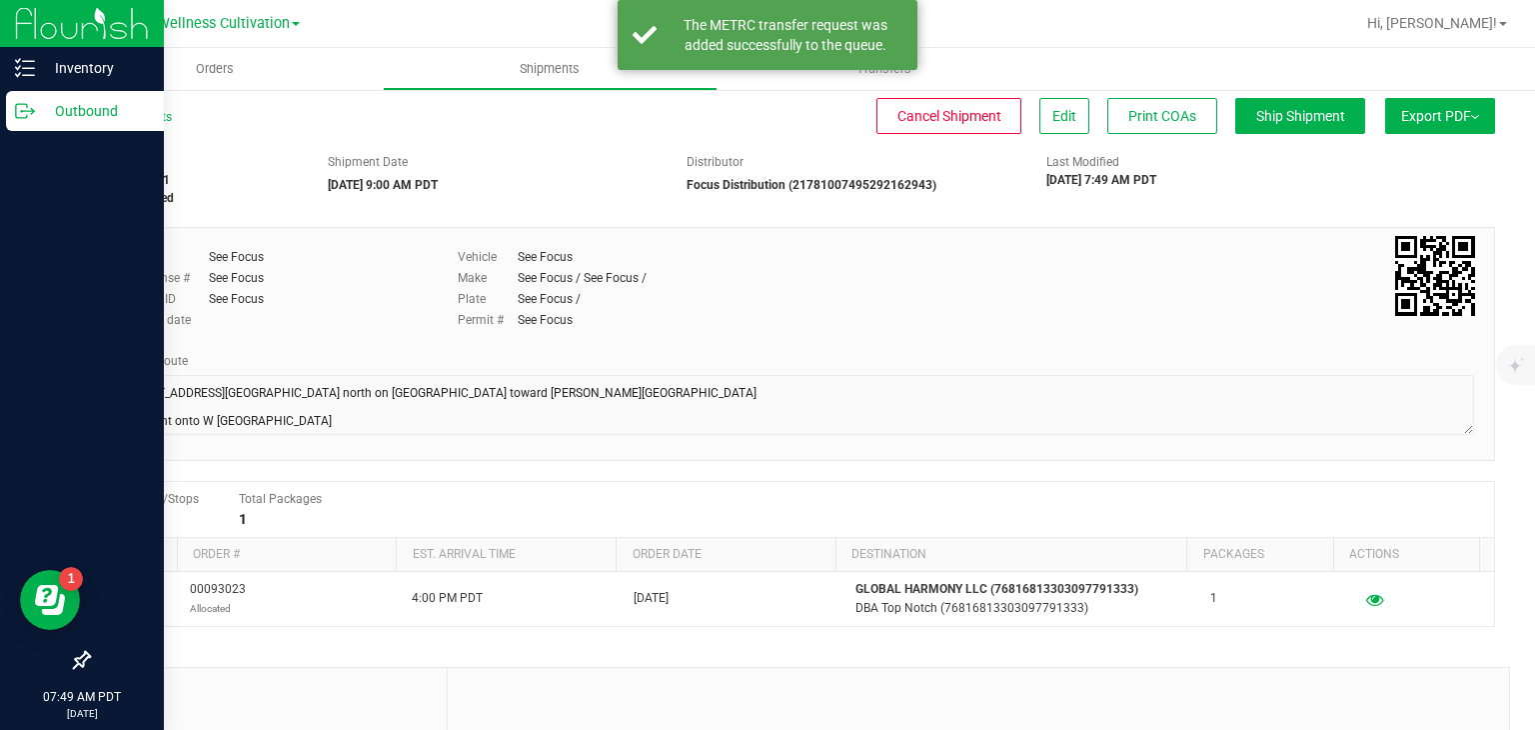
click at [40, 113] on p "Outbound" at bounding box center [95, 111] width 120 height 24
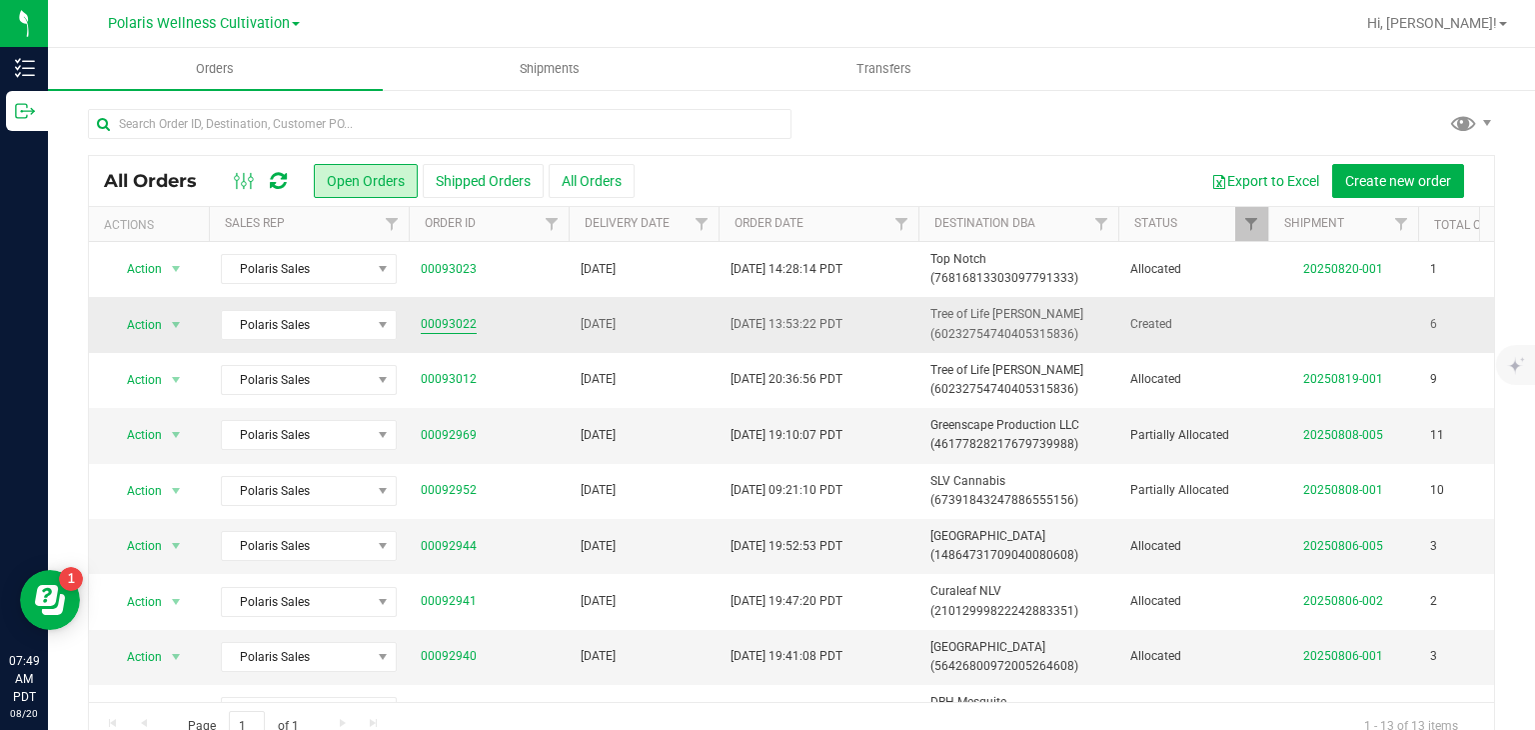
click at [465, 332] on link "00093022" at bounding box center [449, 324] width 56 height 19
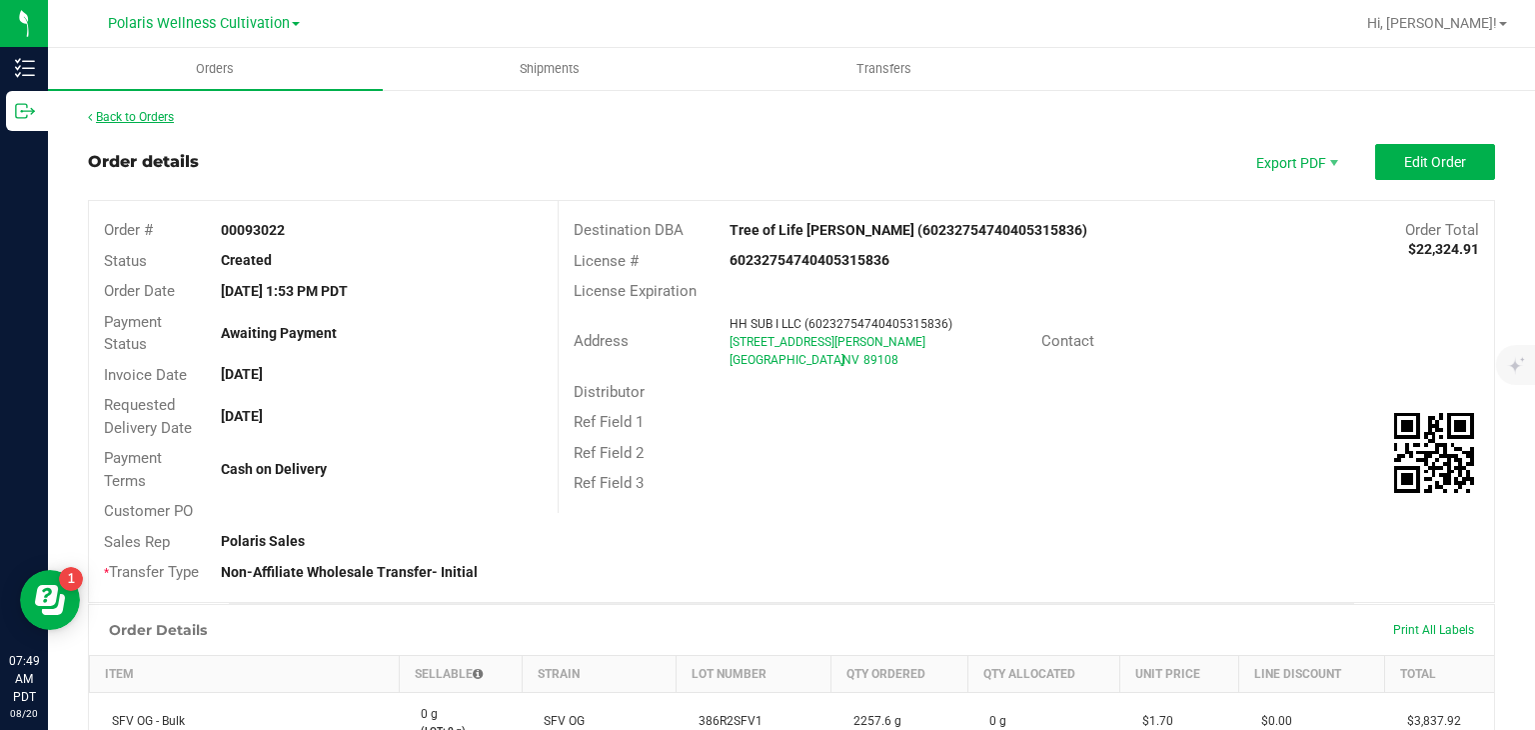
click at [144, 117] on link "Back to Orders" at bounding box center [131, 117] width 86 height 14
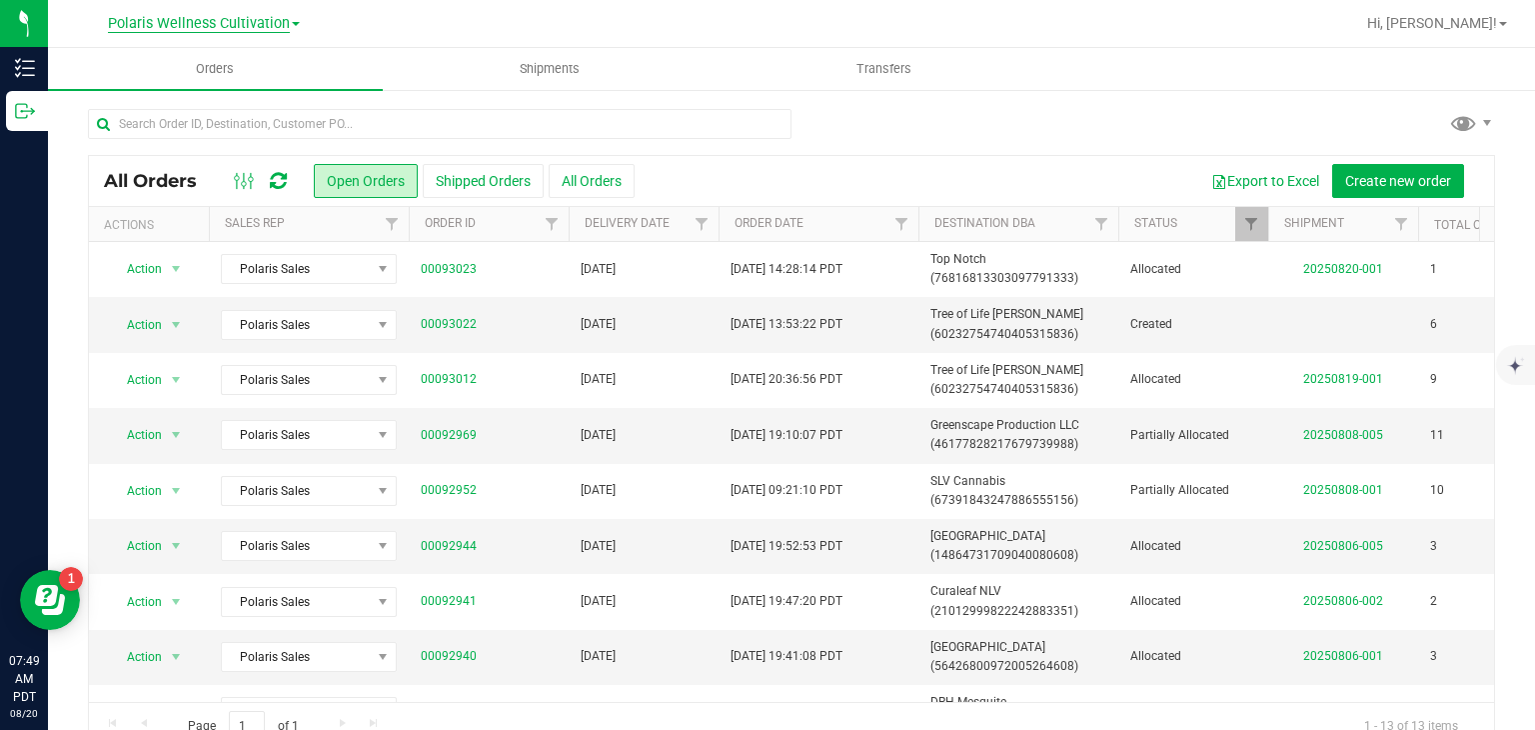
click at [206, 16] on span "Polaris Wellness Cultivation" at bounding box center [199, 24] width 182 height 18
click at [210, 93] on link "Polaris Wellness Production" at bounding box center [204, 97] width 292 height 27
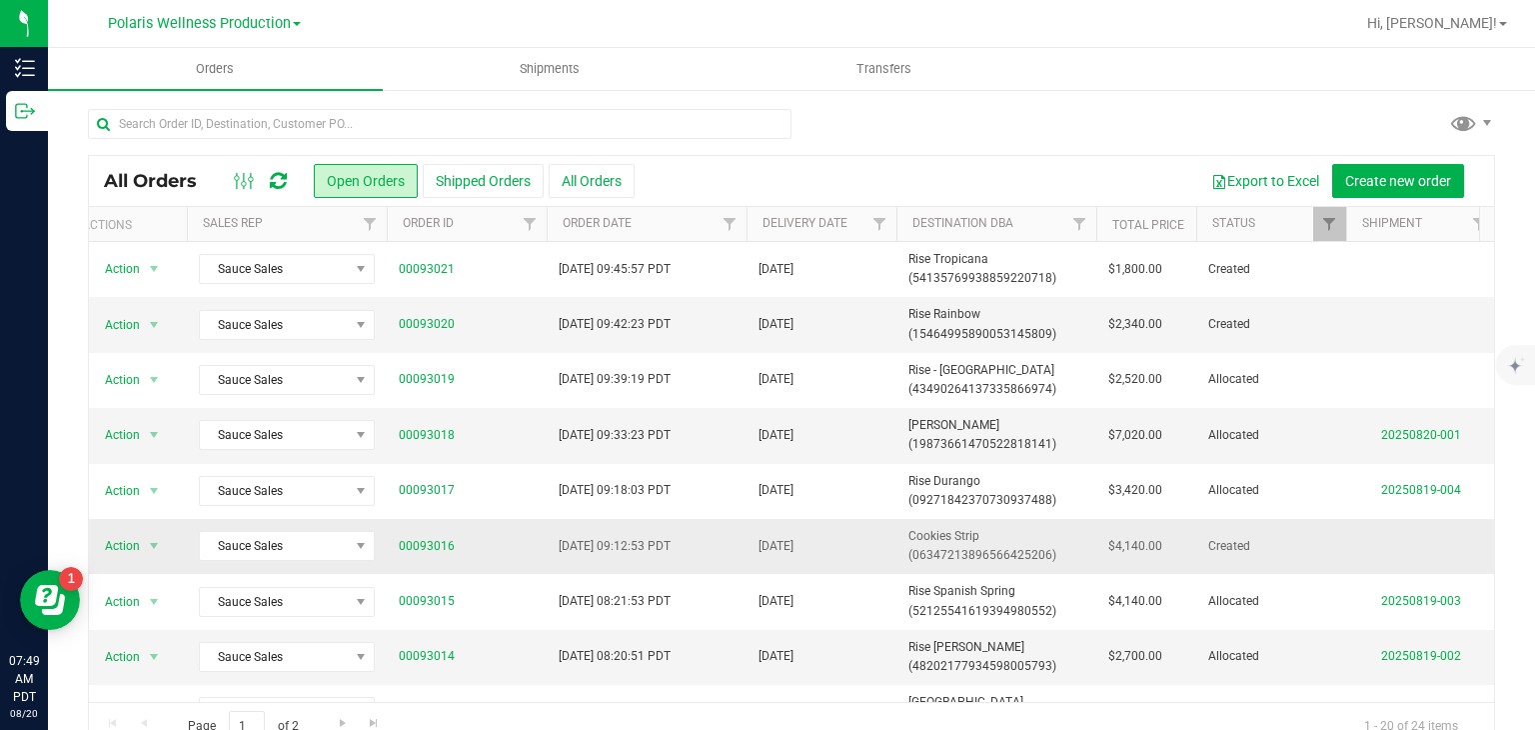
scroll to position [0, 24]
